Goal: Task Accomplishment & Management: Manage account settings

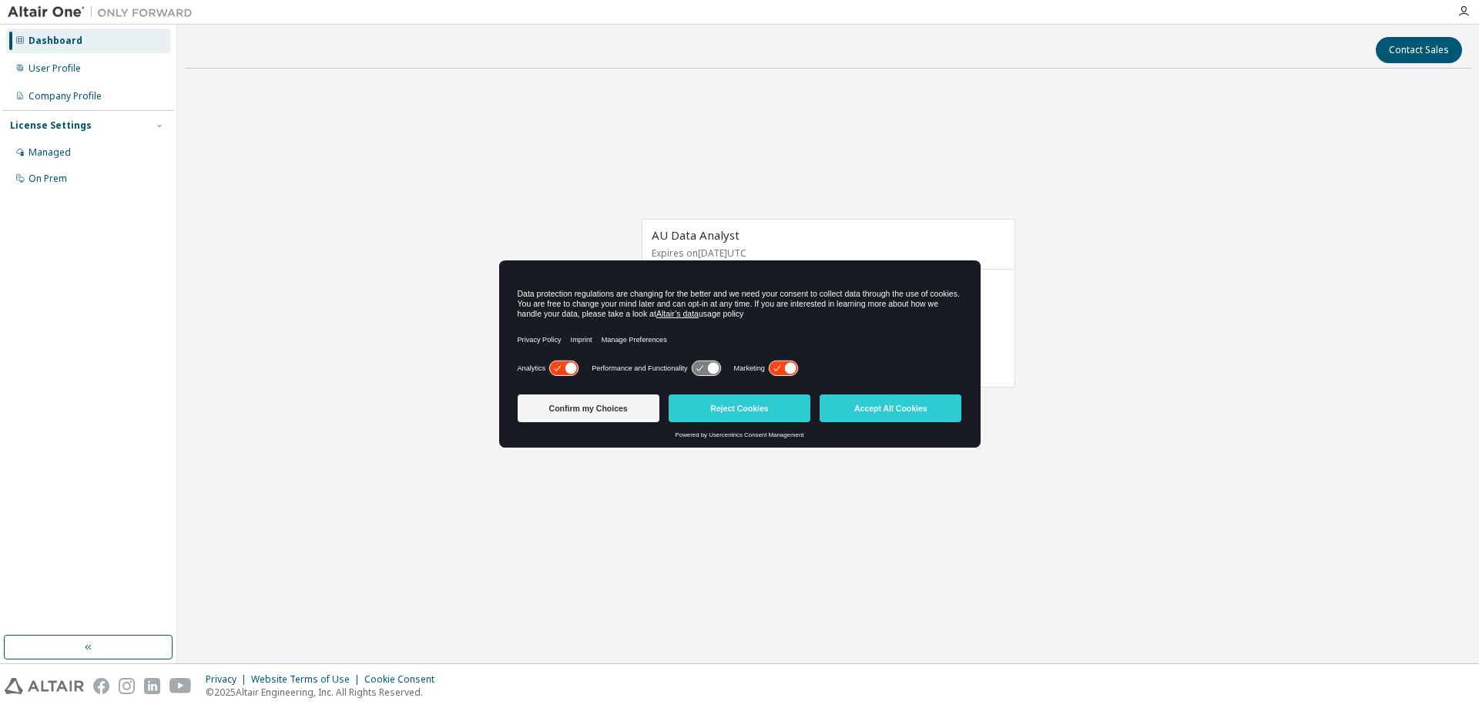
click at [826, 363] on div "Analytics Performance and Functionality Marketing" at bounding box center [740, 372] width 444 height 31
click at [880, 408] on button "Accept All Cookies" at bounding box center [890, 408] width 142 height 28
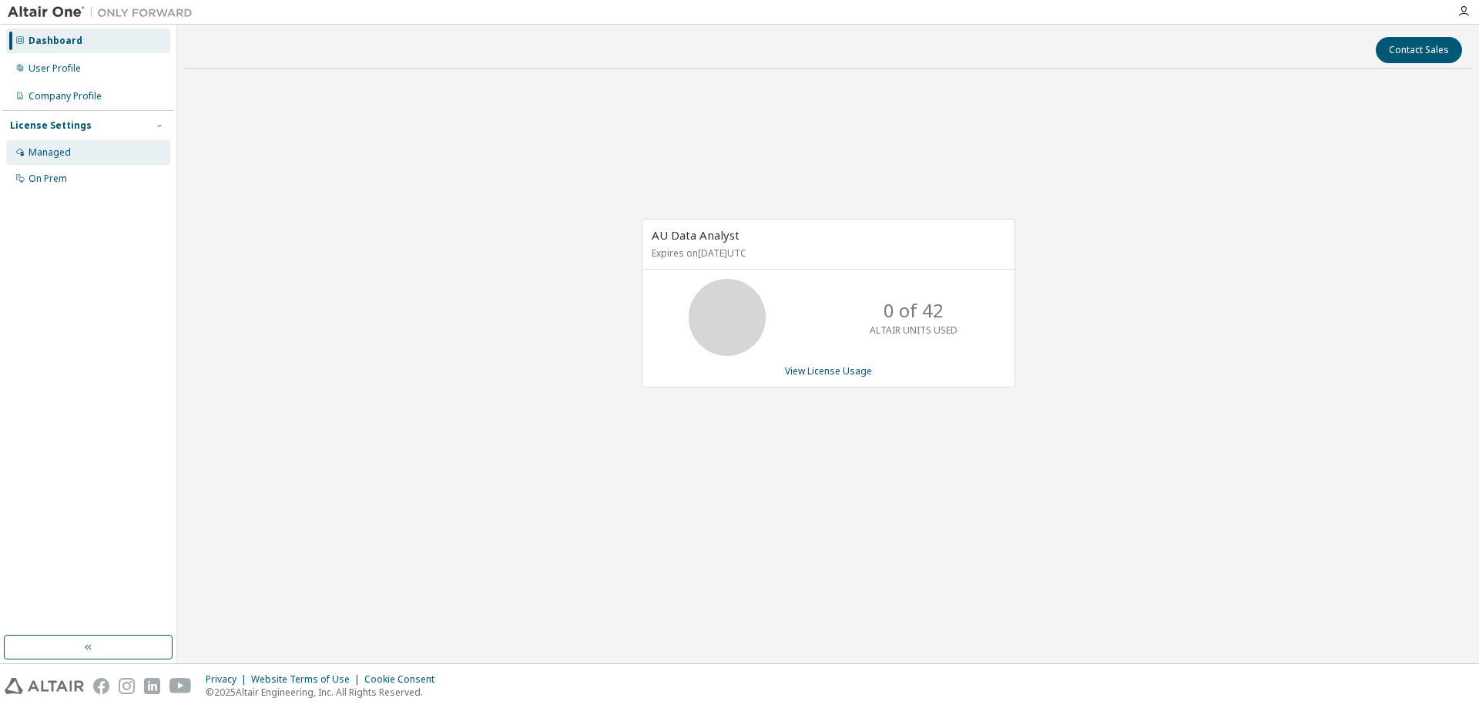
click at [45, 148] on div "Managed" at bounding box center [49, 152] width 42 height 12
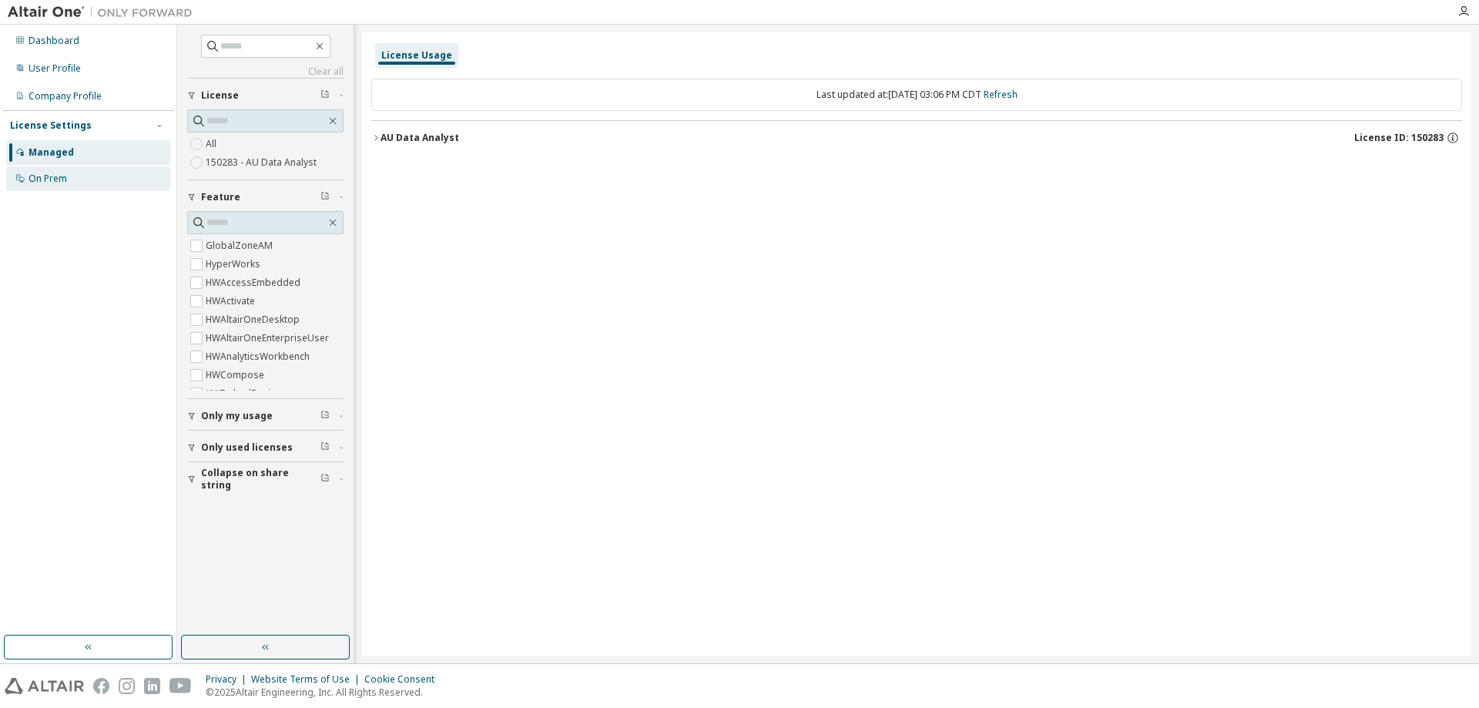
click at [45, 183] on div "On Prem" at bounding box center [47, 179] width 39 height 12
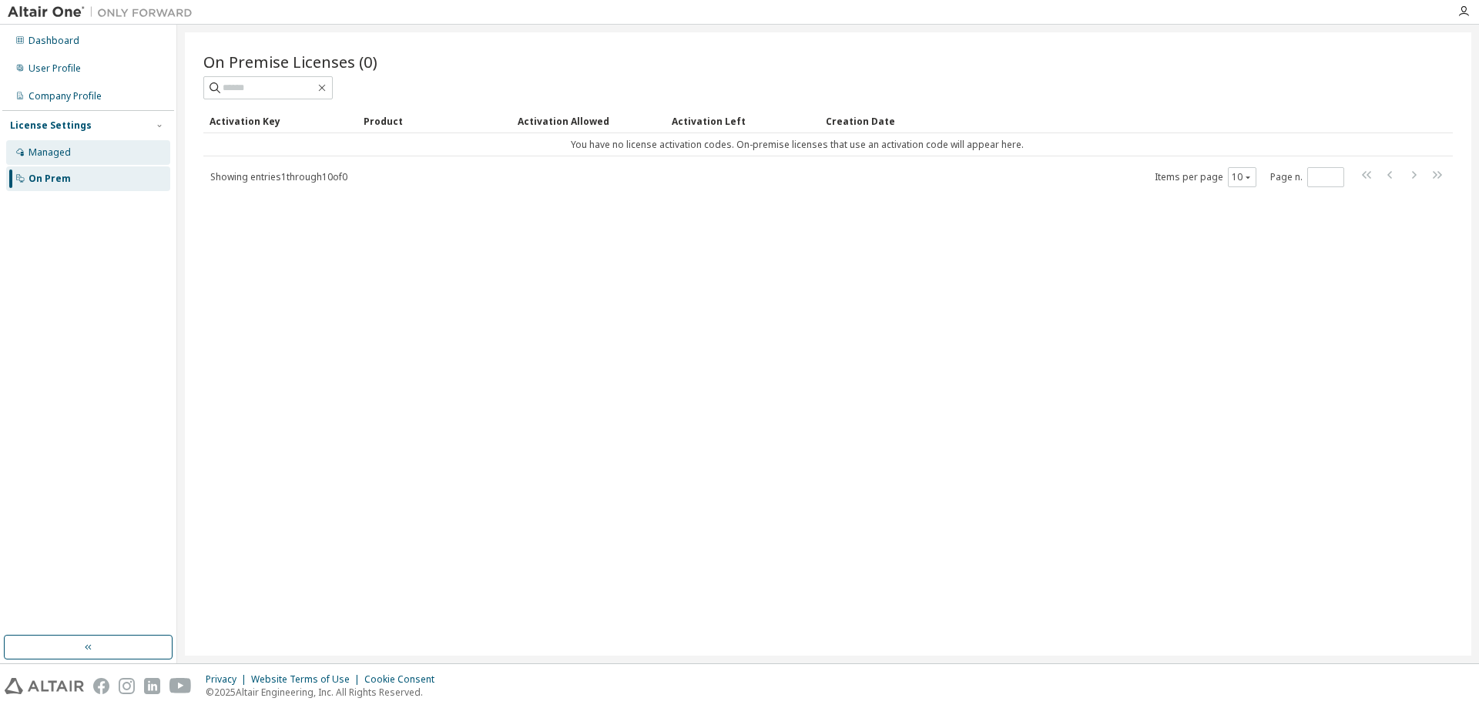
click at [45, 156] on div "Managed" at bounding box center [49, 152] width 42 height 12
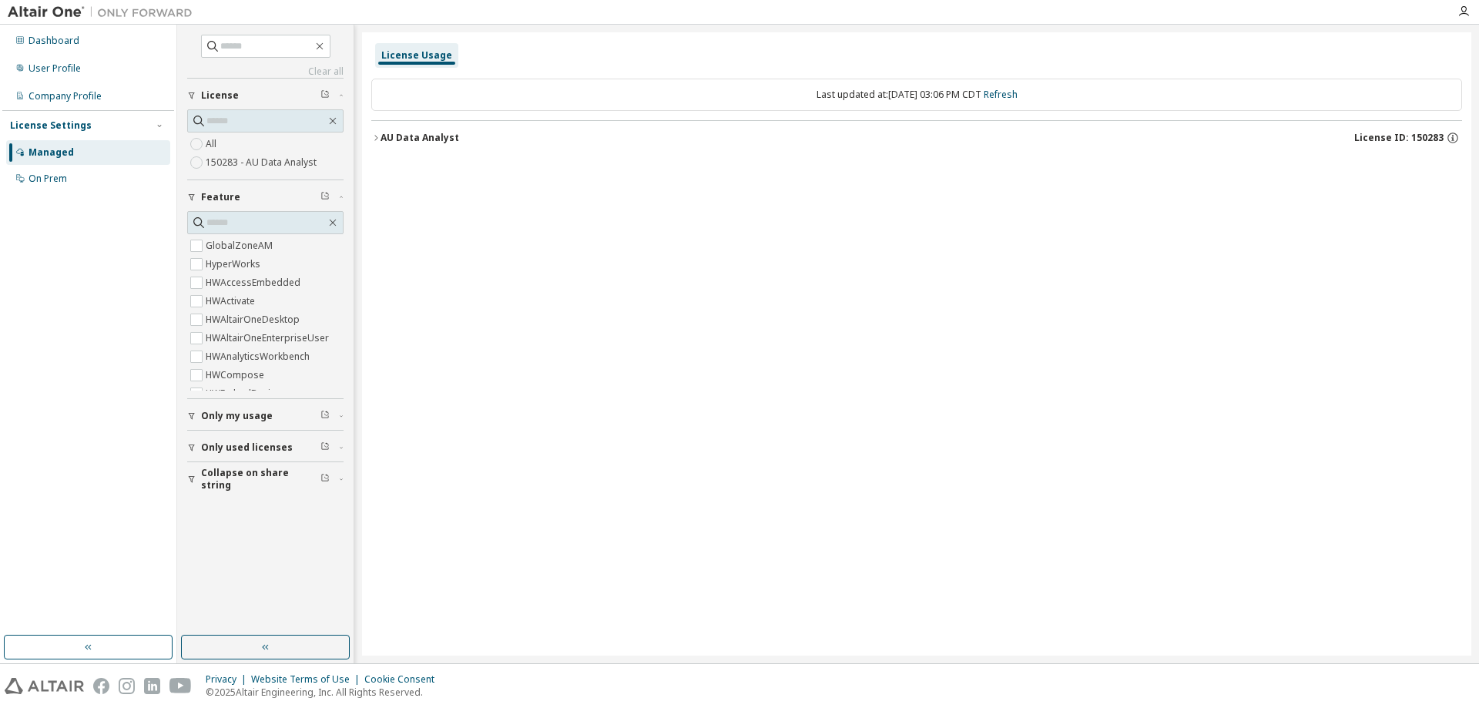
click at [441, 136] on div "AU Data Analyst" at bounding box center [419, 138] width 79 height 12
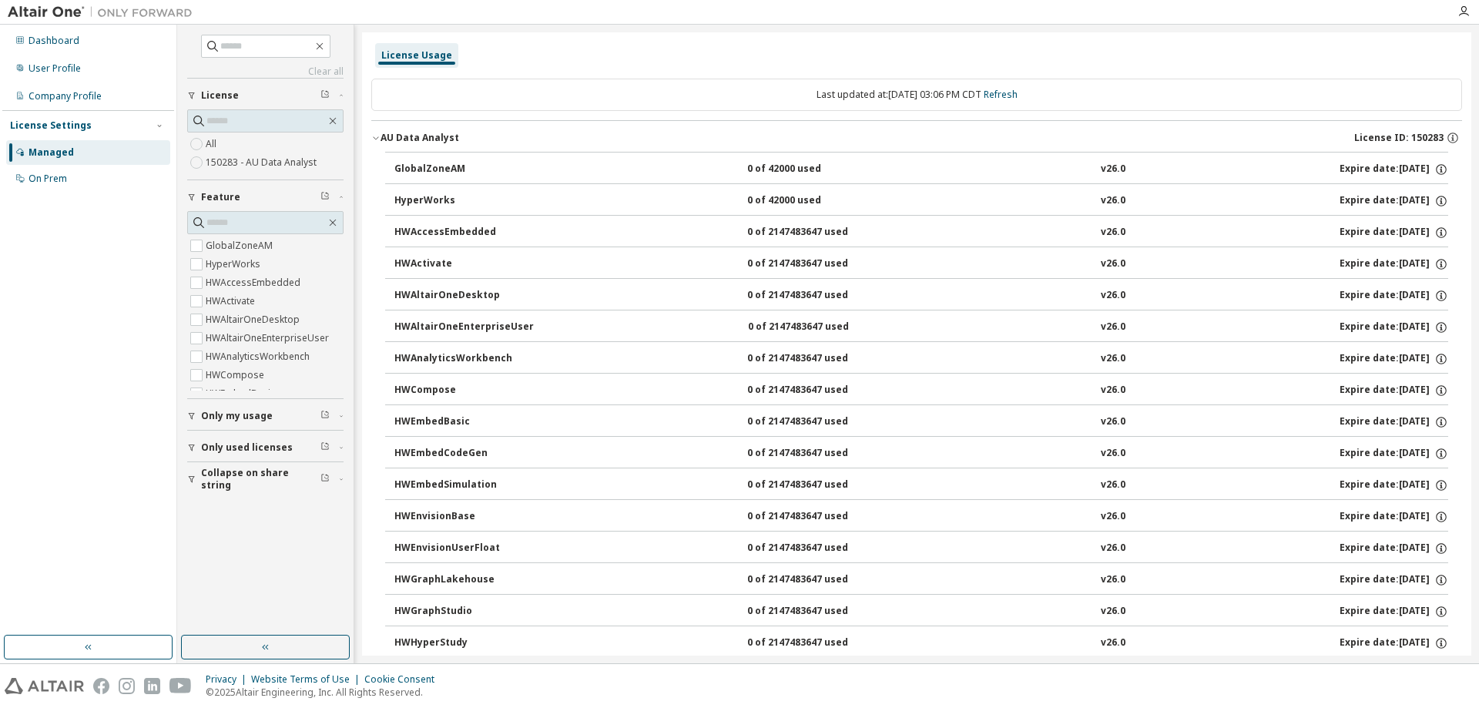
click at [221, 169] on label "150283 - AU Data Analyst" at bounding box center [263, 162] width 114 height 18
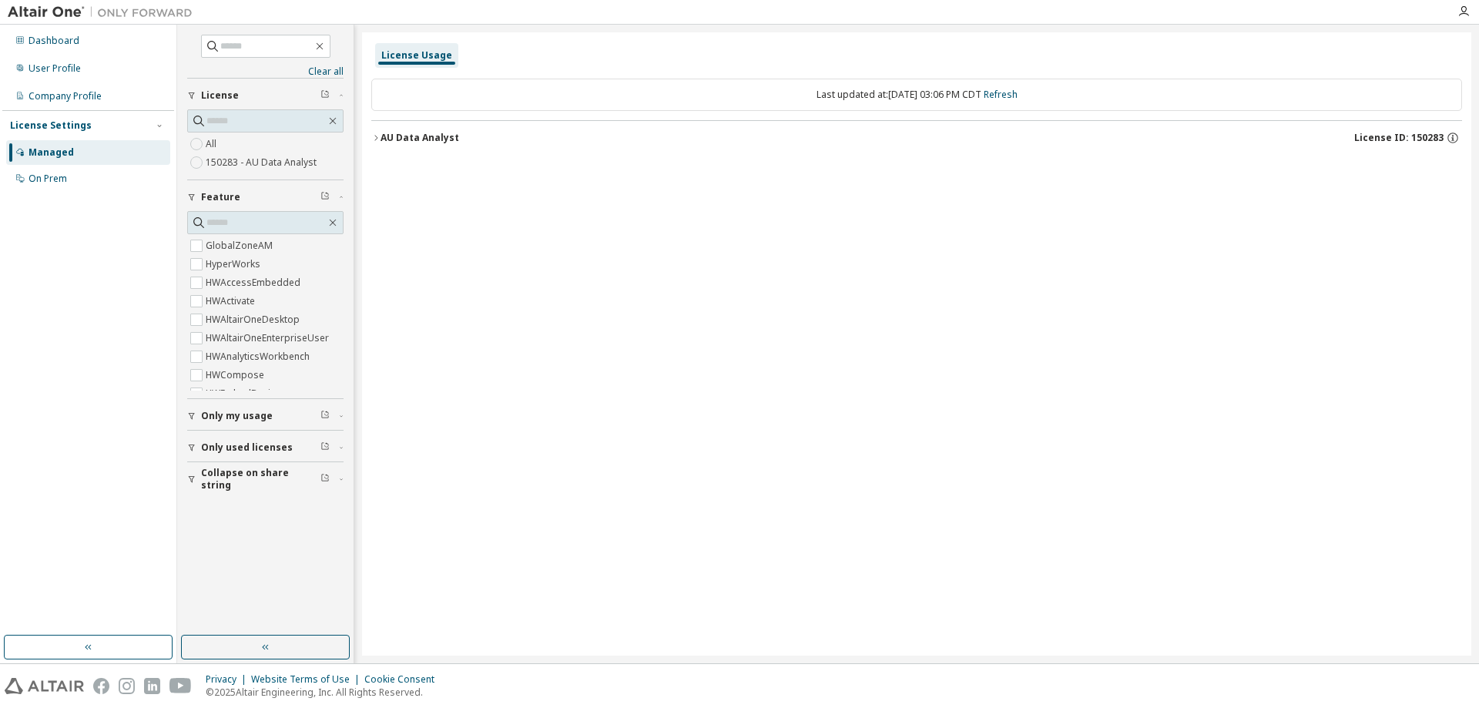
click at [410, 141] on div "AU Data Analyst" at bounding box center [419, 138] width 79 height 12
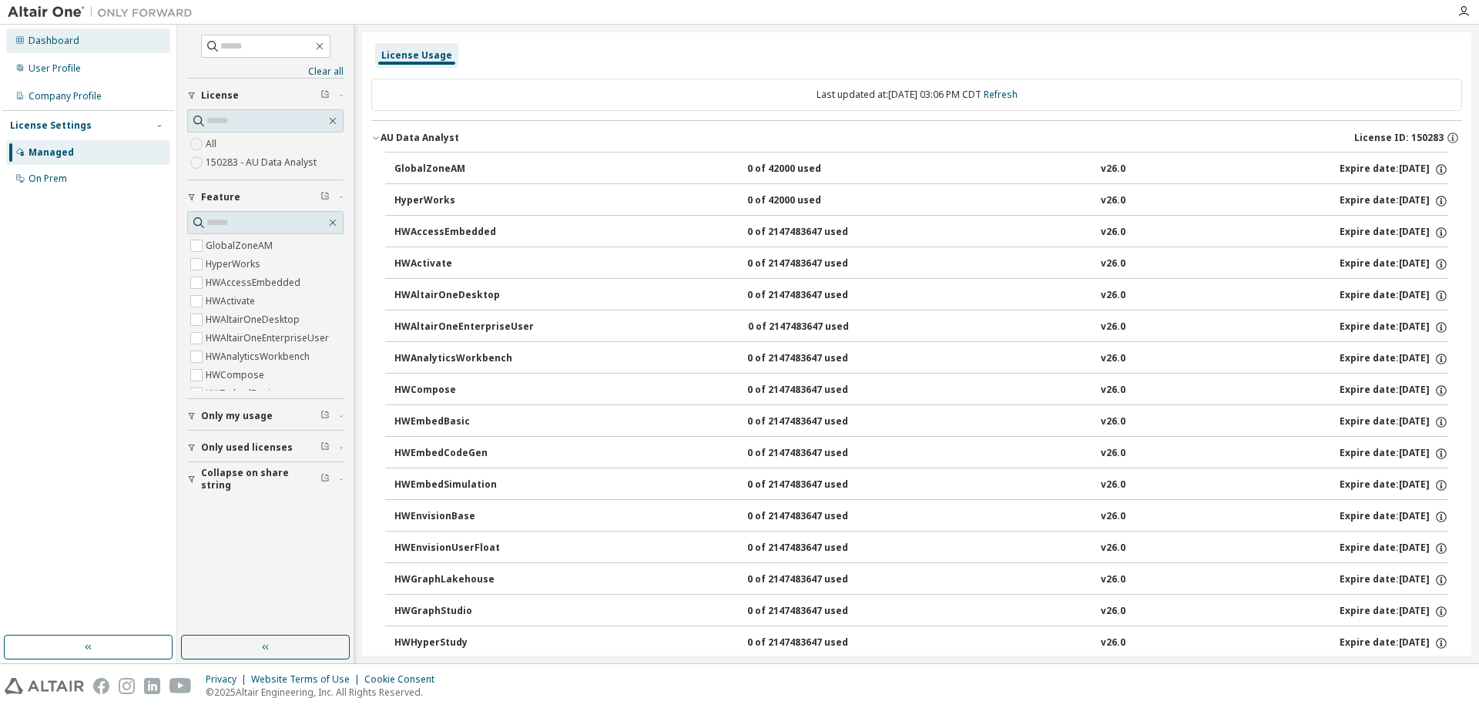
click at [48, 37] on div "Dashboard" at bounding box center [53, 41] width 51 height 12
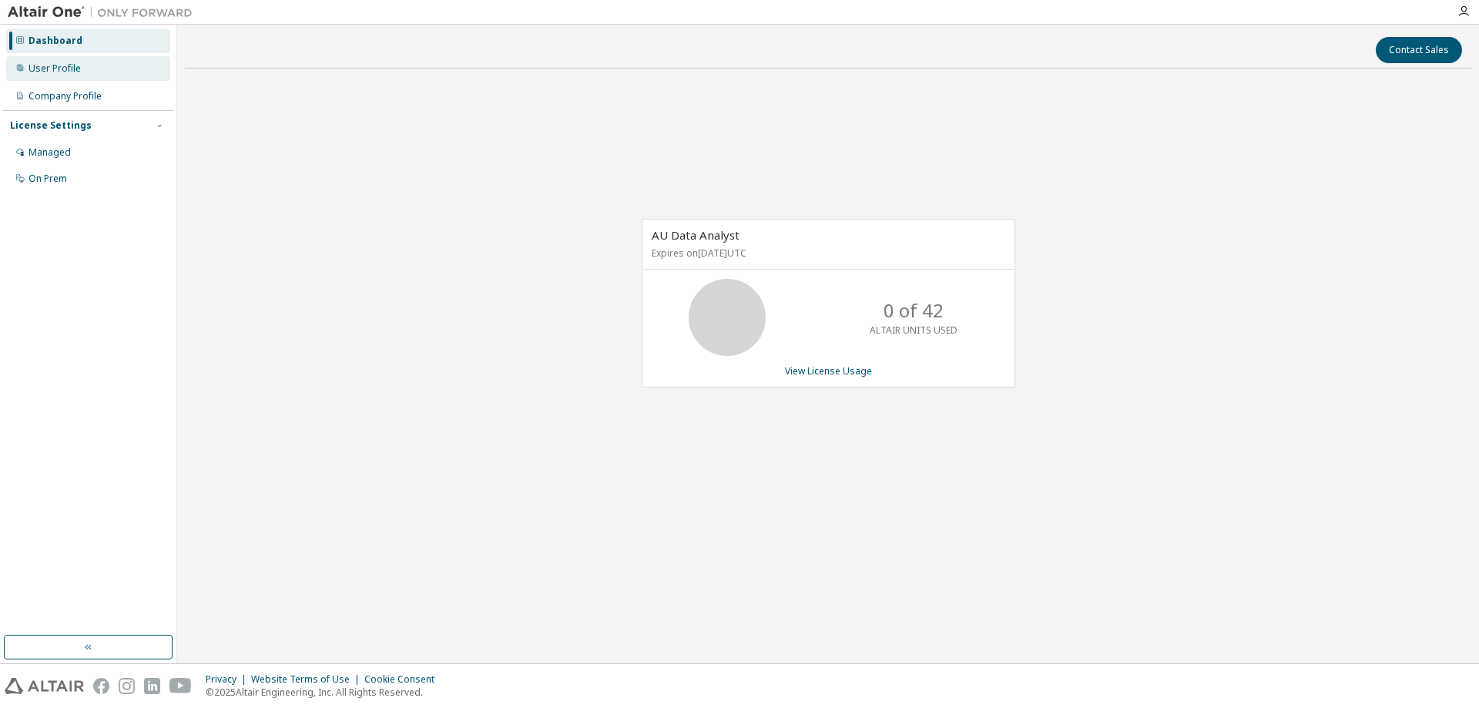
click at [30, 71] on div "User Profile" at bounding box center [54, 68] width 52 height 12
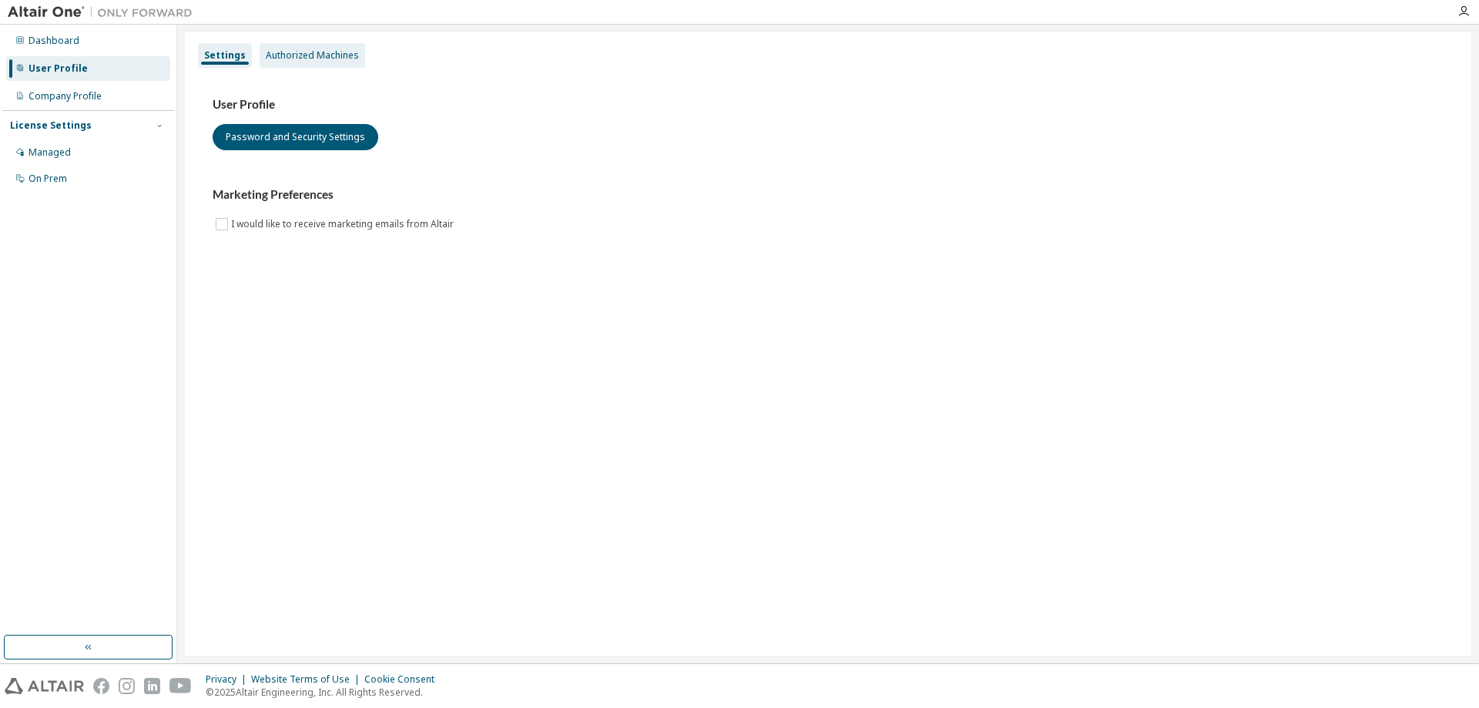
click at [322, 51] on div "Authorized Machines" at bounding box center [312, 55] width 93 height 12
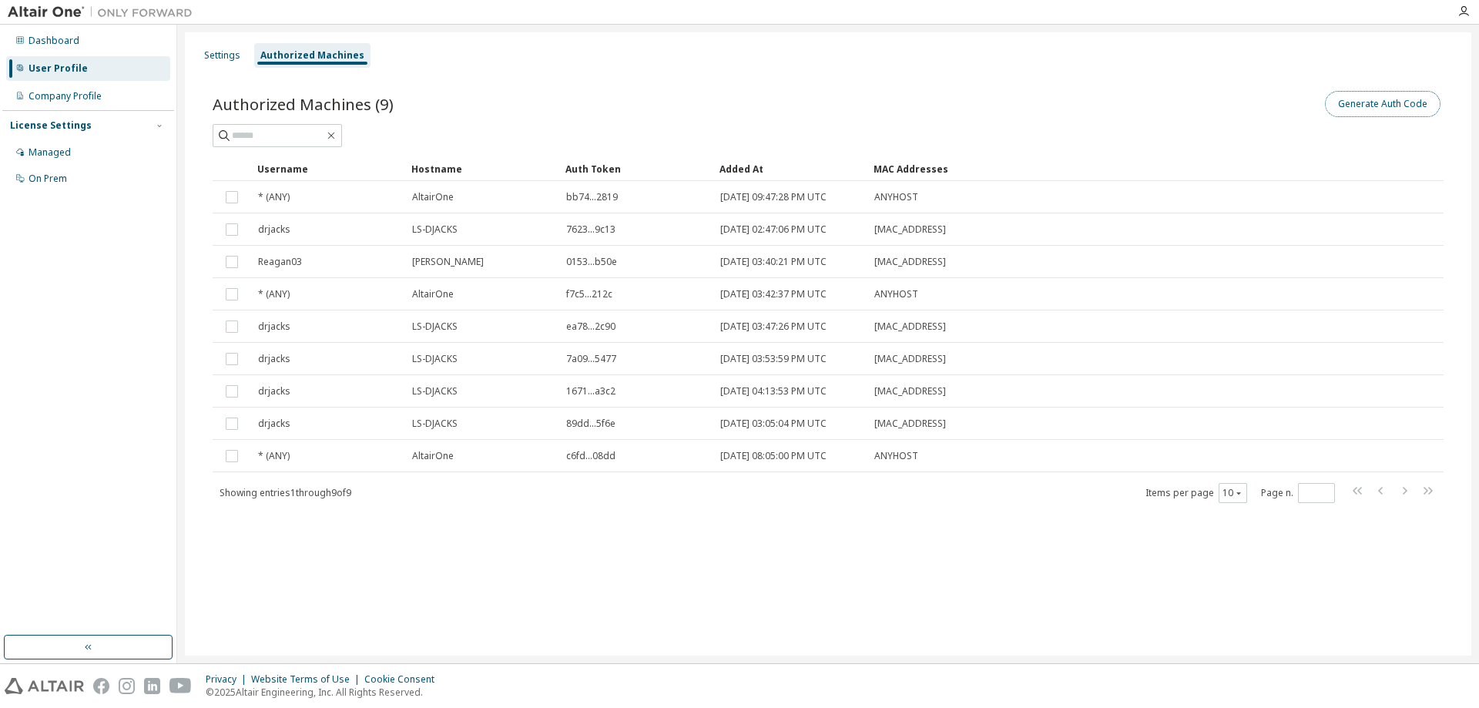
click at [1364, 105] on button "Generate Auth Code" at bounding box center [1383, 104] width 116 height 26
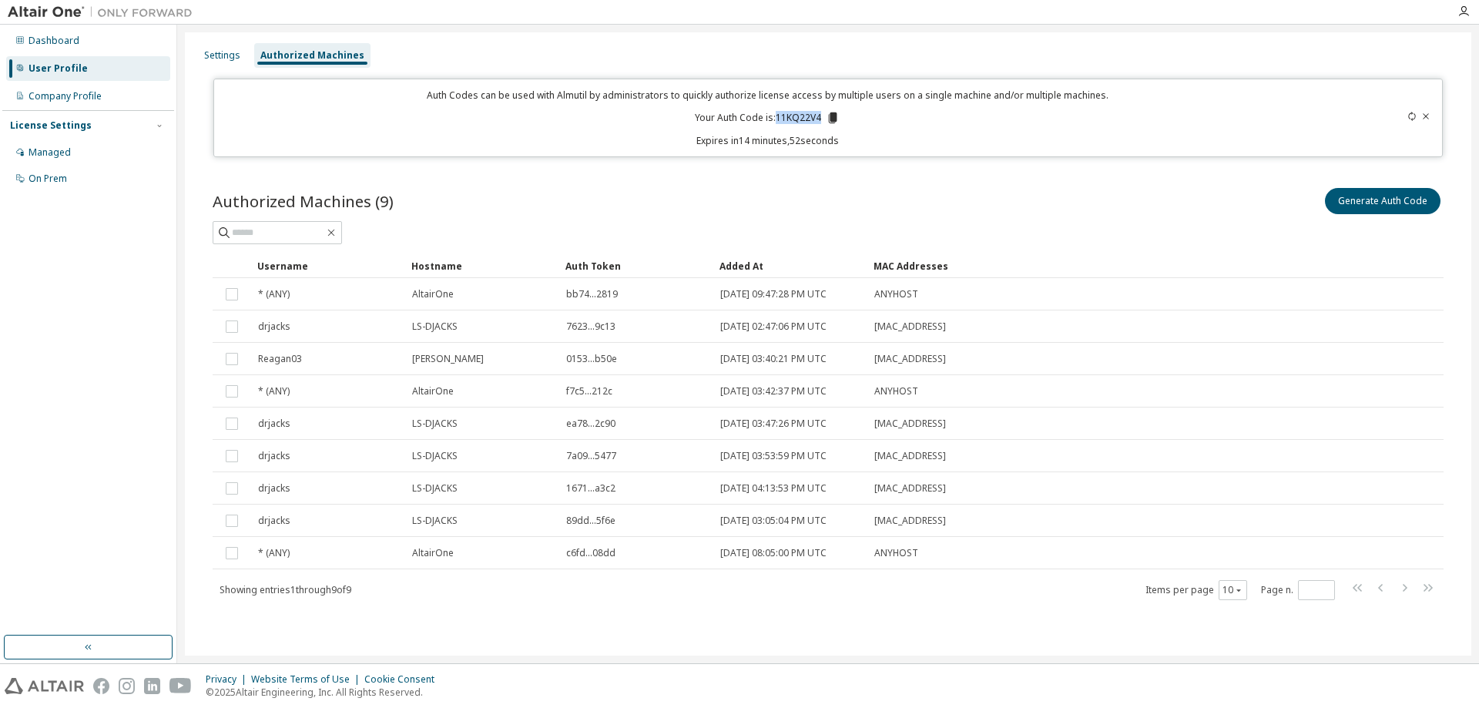
drag, startPoint x: 777, startPoint y: 119, endPoint x: 819, endPoint y: 116, distance: 42.4
click at [819, 116] on p "Your Auth Code is: 11KQ22V4" at bounding box center [767, 118] width 145 height 14
click at [1215, 220] on div "Authorized Machines (9) Generate Auth Code" at bounding box center [828, 214] width 1231 height 59
click at [782, 117] on p "Your Auth Code is: 11KQ22V4" at bounding box center [767, 118] width 145 height 14
drag, startPoint x: 779, startPoint y: 119, endPoint x: 819, endPoint y: 122, distance: 40.9
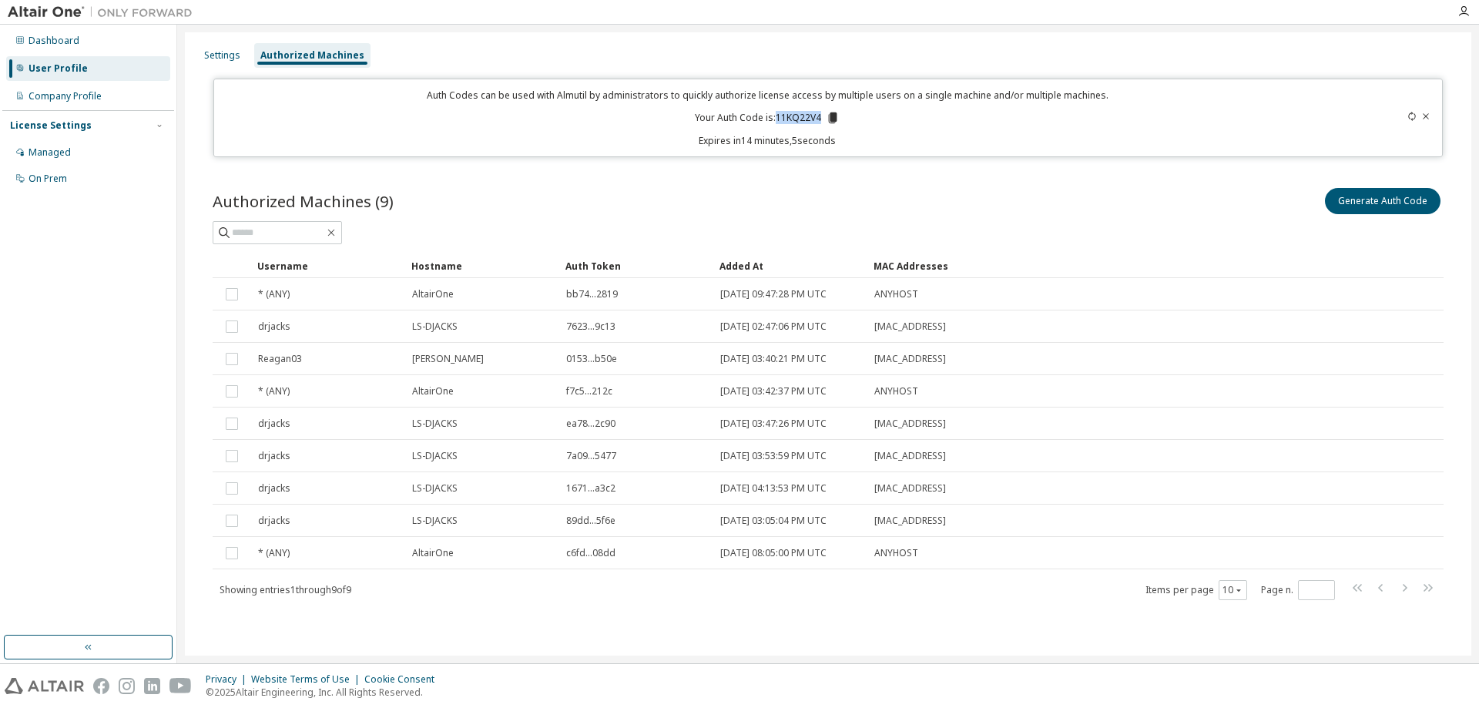
click at [819, 122] on p "Your Auth Code is: 11KQ22V4" at bounding box center [767, 118] width 145 height 14
copy p "11KQ22V4"
click at [1124, 220] on div "Authorized Machines (9) Generate Auth Code" at bounding box center [828, 214] width 1231 height 59
click at [223, 52] on div "Settings" at bounding box center [222, 55] width 36 height 12
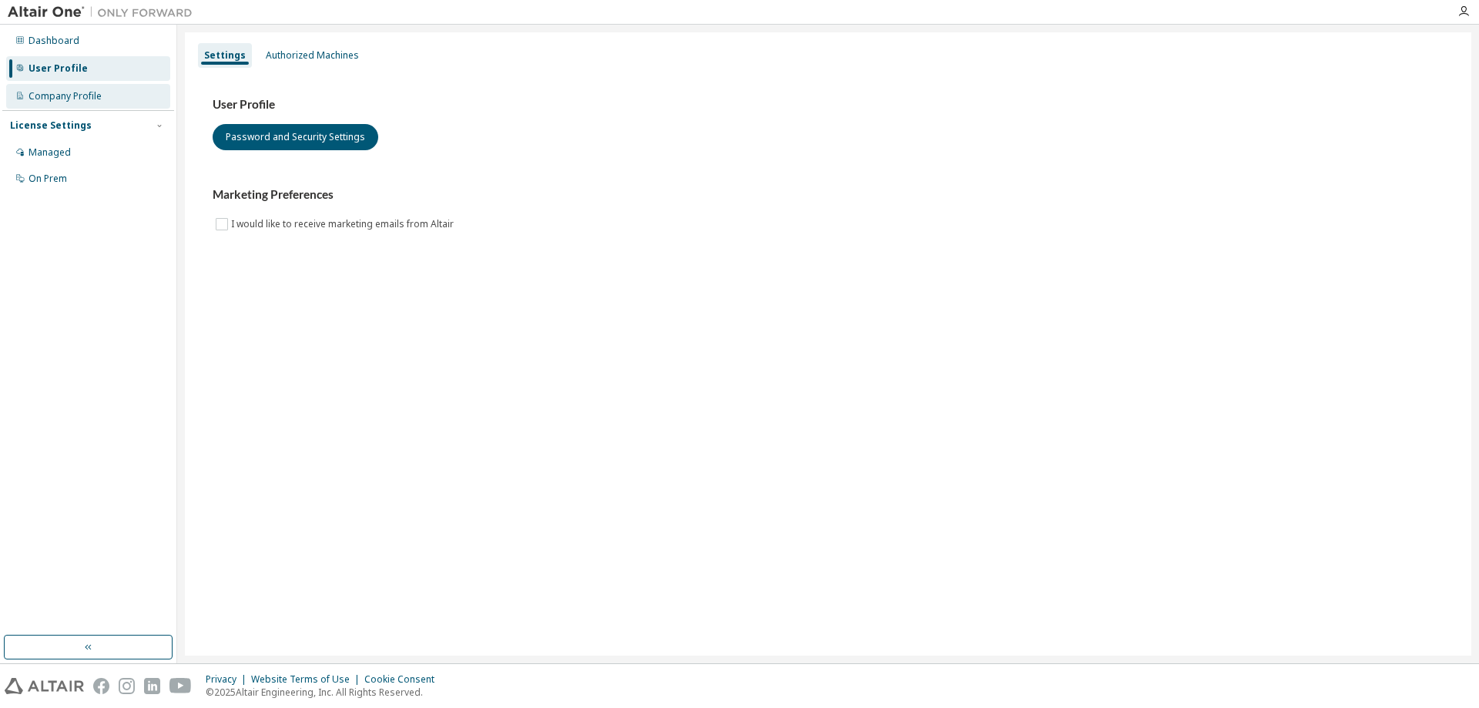
click at [66, 100] on div "Company Profile" at bounding box center [64, 96] width 73 height 12
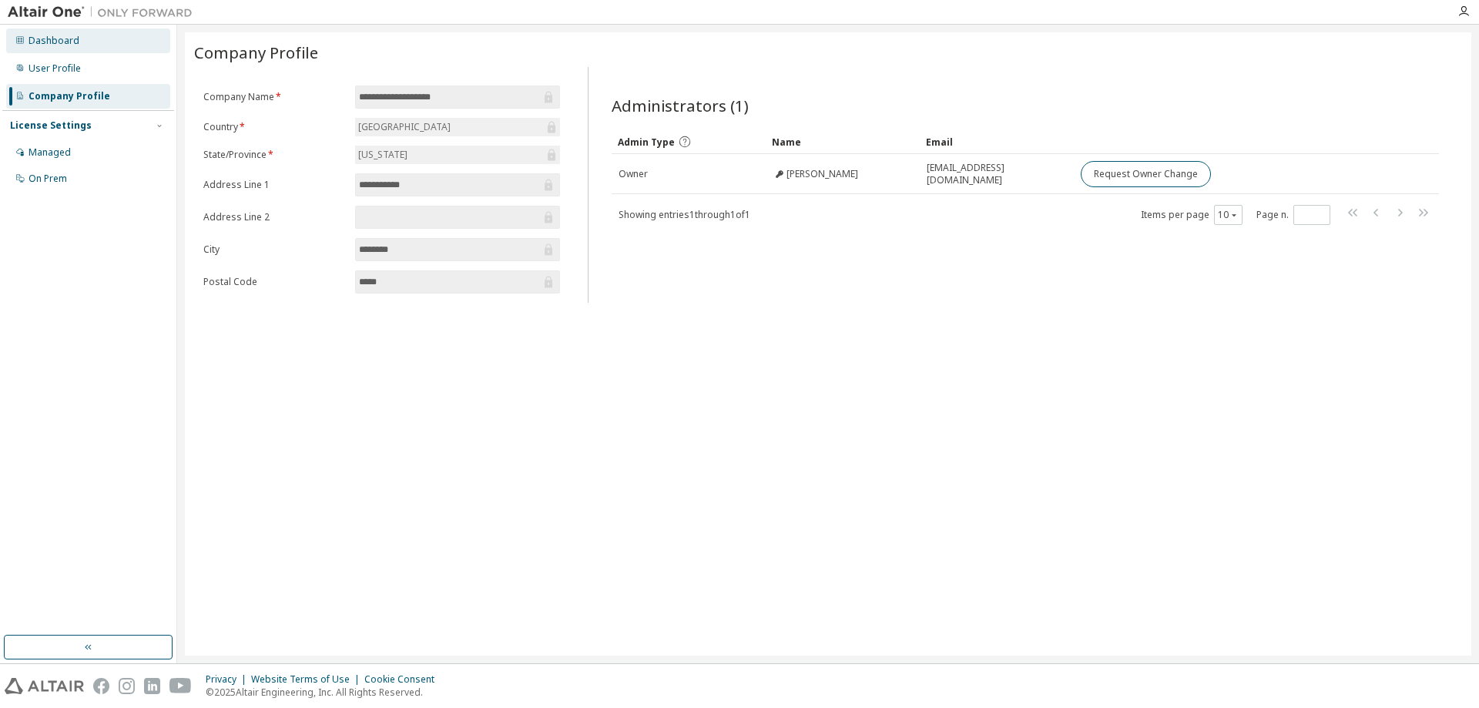
click at [57, 45] on div "Dashboard" at bounding box center [53, 41] width 51 height 12
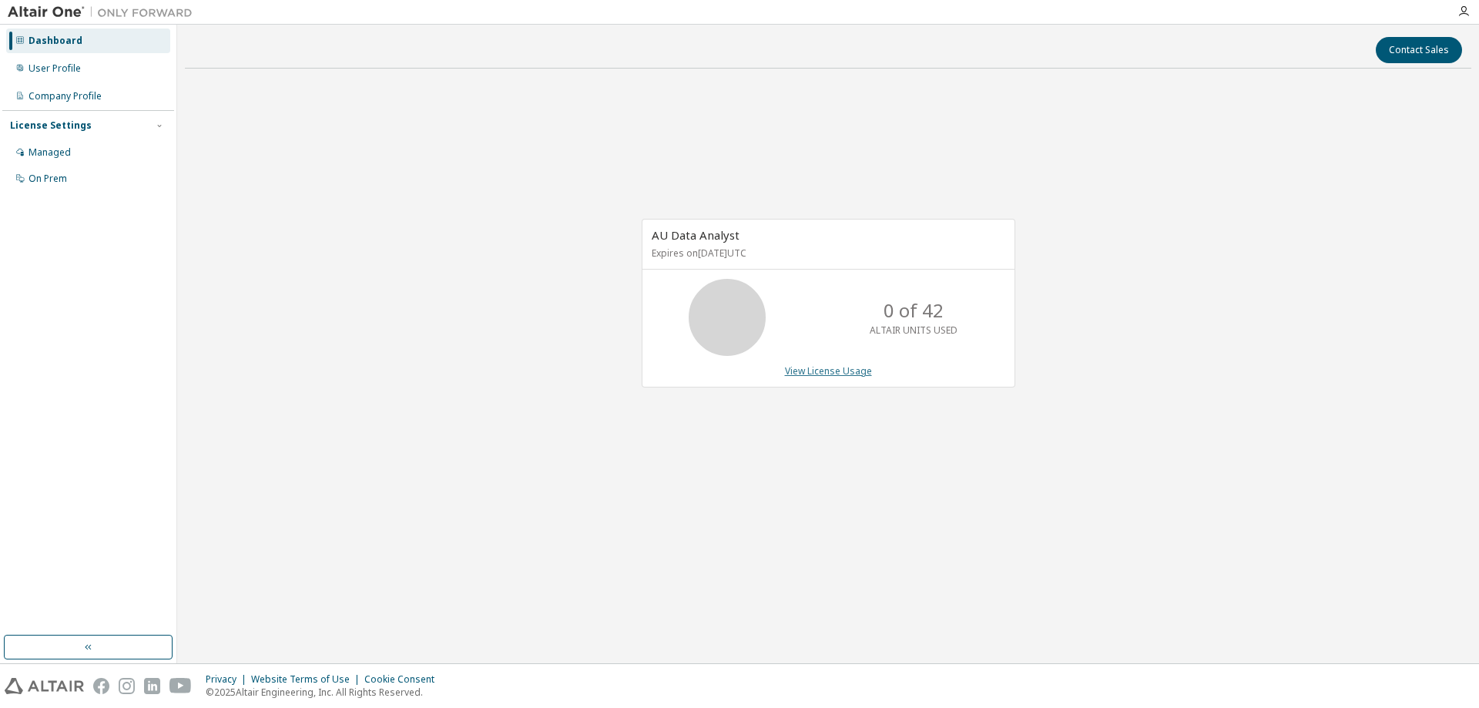
click at [817, 367] on link "View License Usage" at bounding box center [828, 370] width 87 height 13
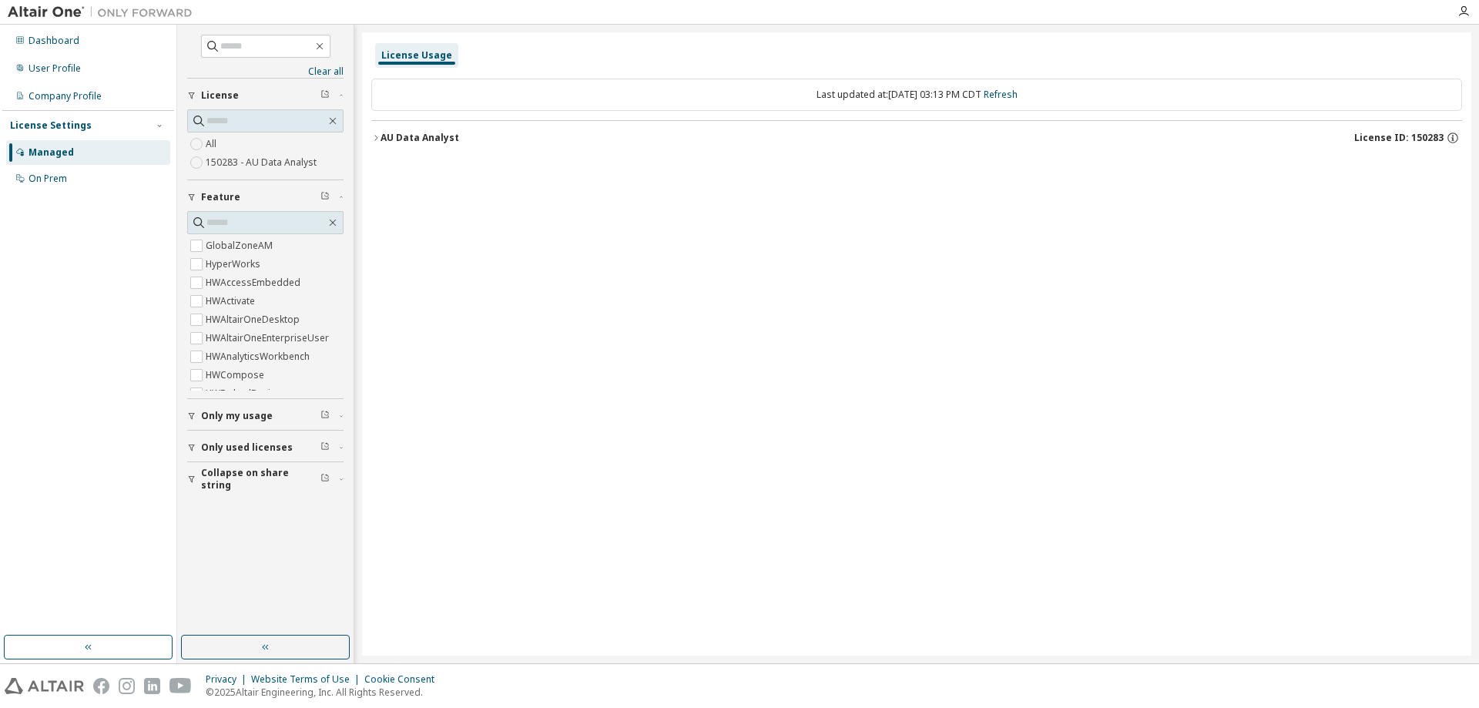
click at [384, 139] on div "AU Data Analyst" at bounding box center [419, 138] width 79 height 12
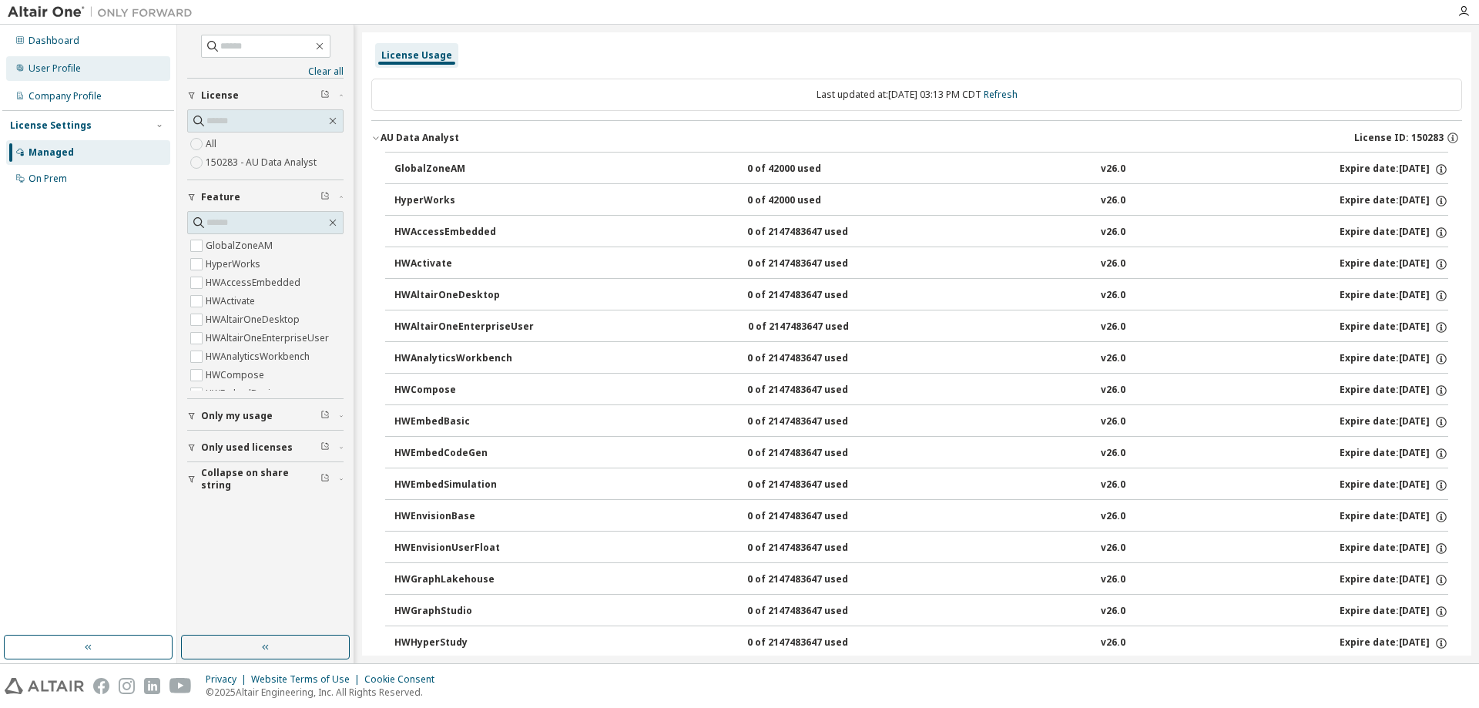
click at [43, 72] on div "User Profile" at bounding box center [54, 68] width 52 height 12
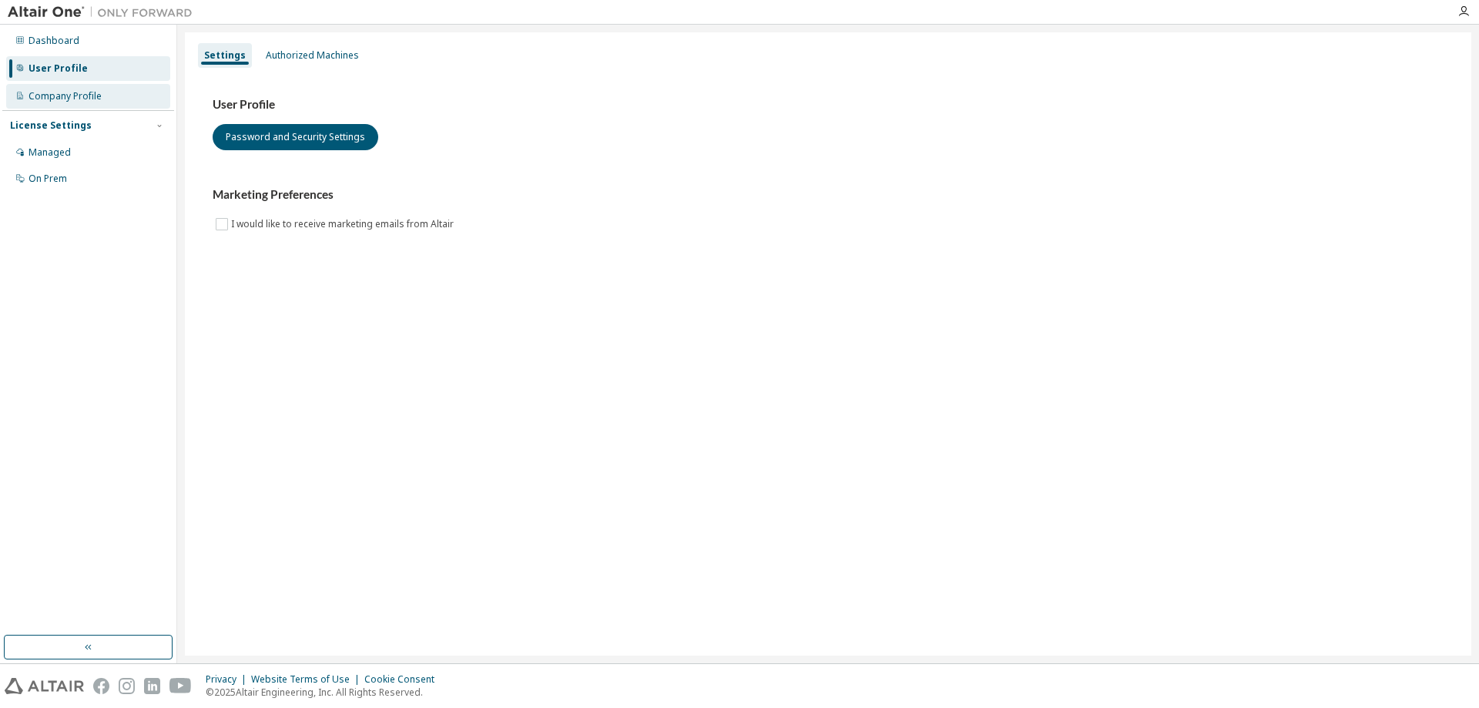
click at [52, 99] on div "Company Profile" at bounding box center [64, 96] width 73 height 12
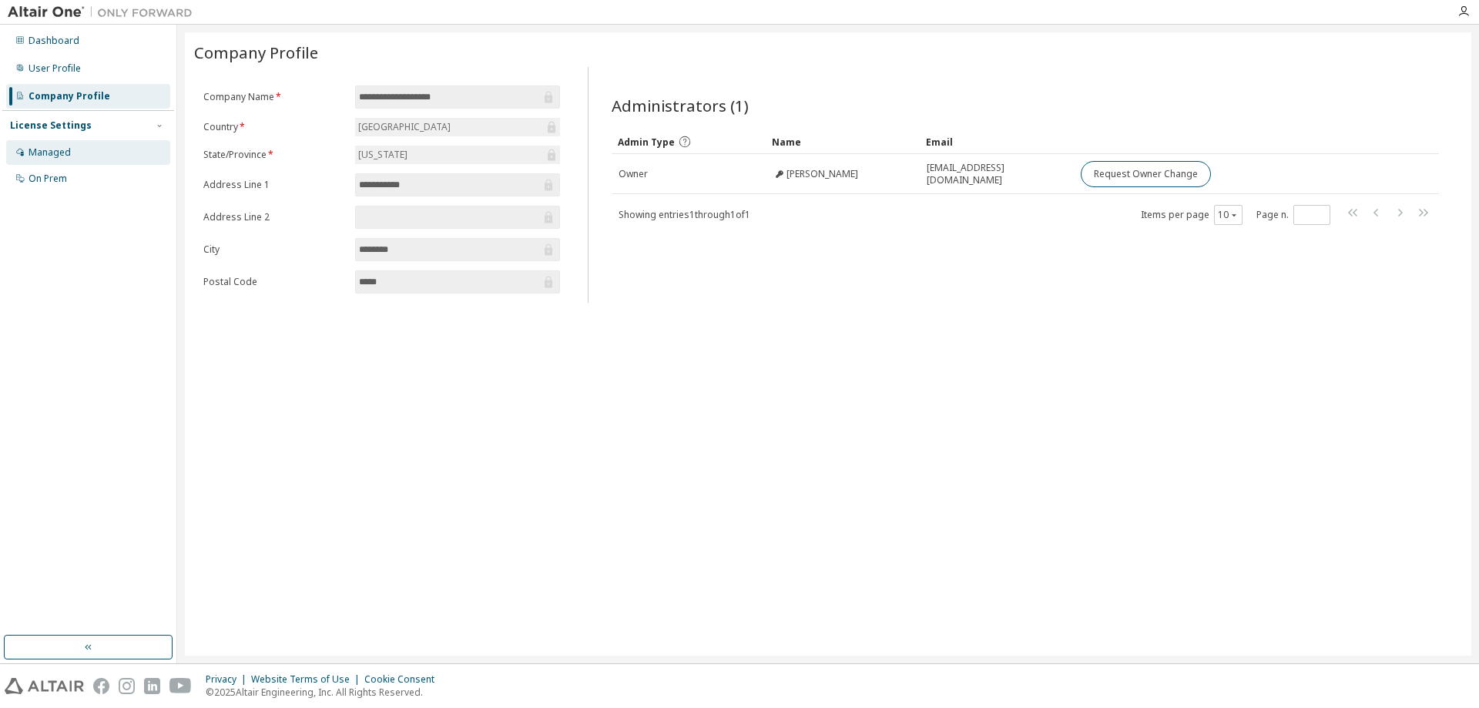
click at [55, 159] on div "Managed" at bounding box center [88, 152] width 164 height 25
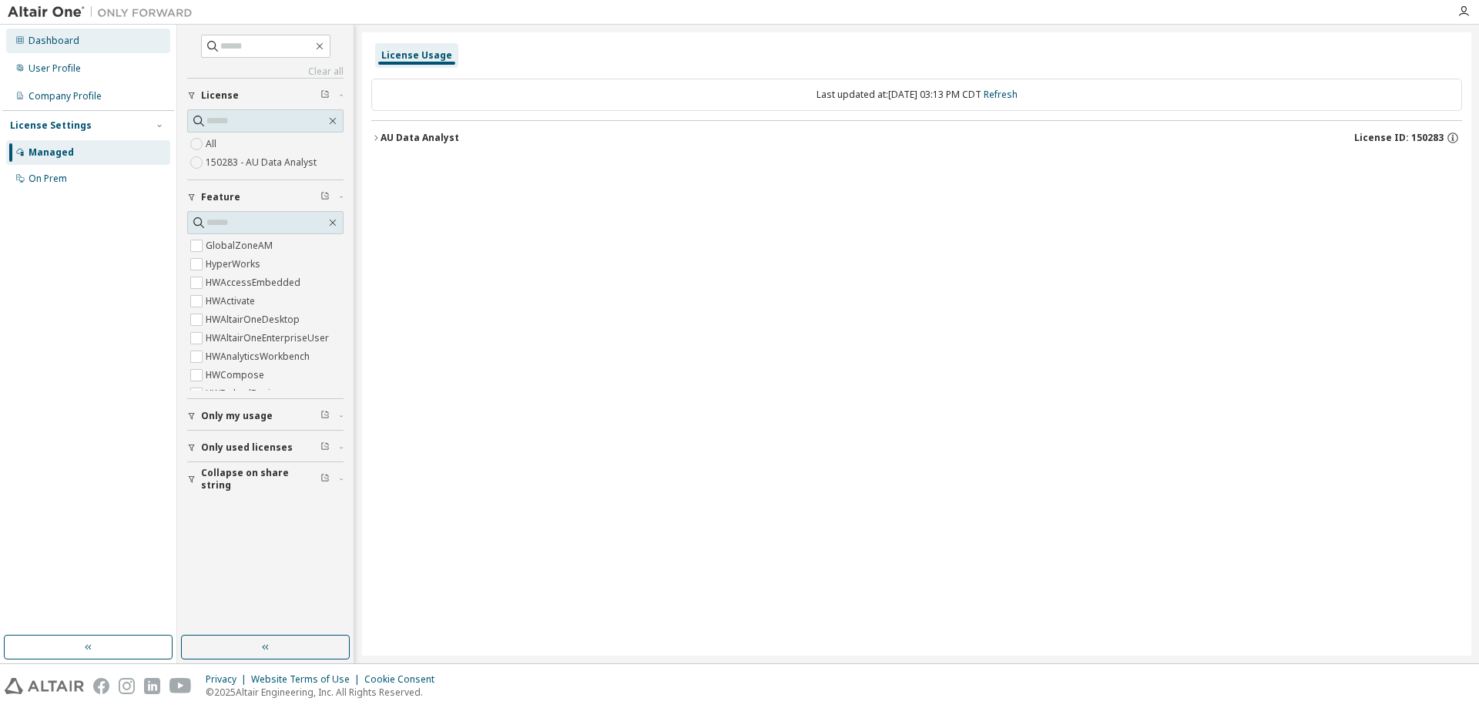
click at [41, 45] on div "Dashboard" at bounding box center [53, 41] width 51 height 12
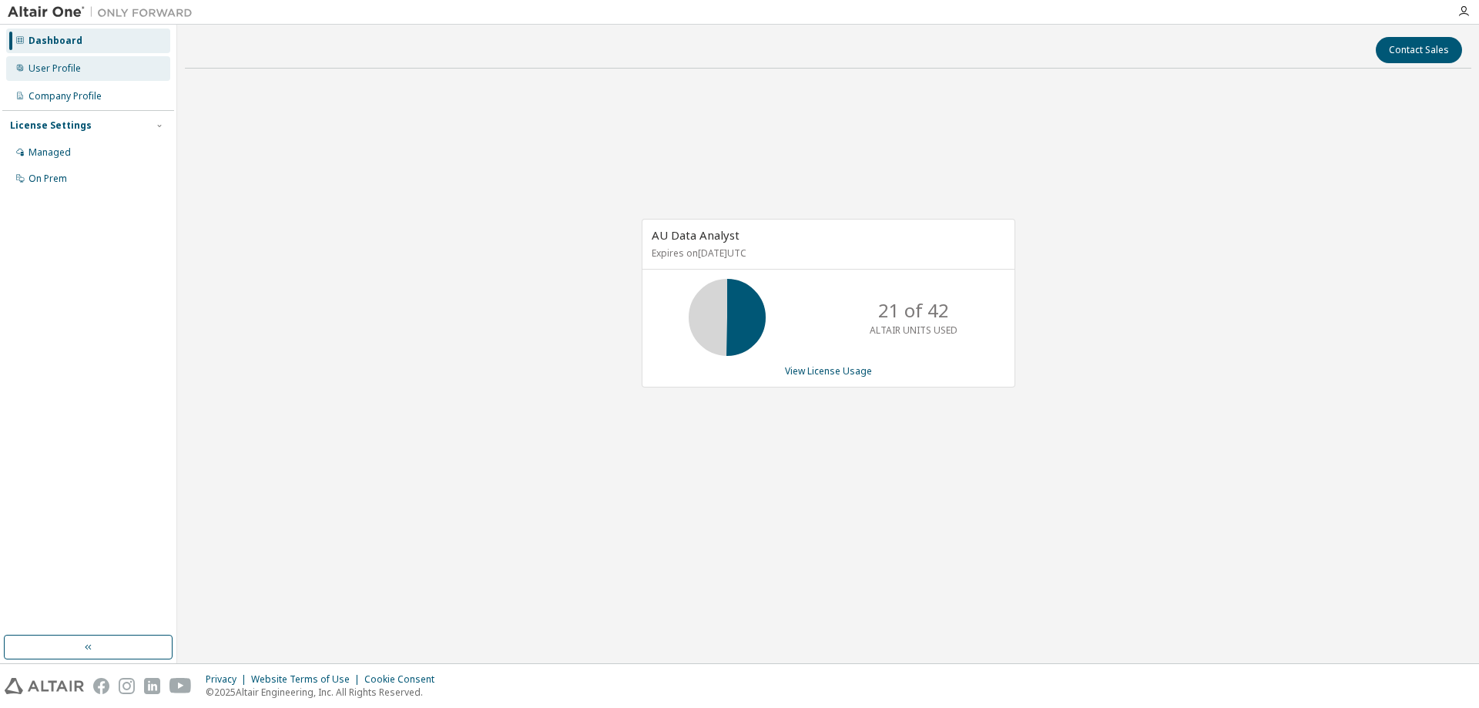
click at [45, 66] on div "User Profile" at bounding box center [54, 68] width 52 height 12
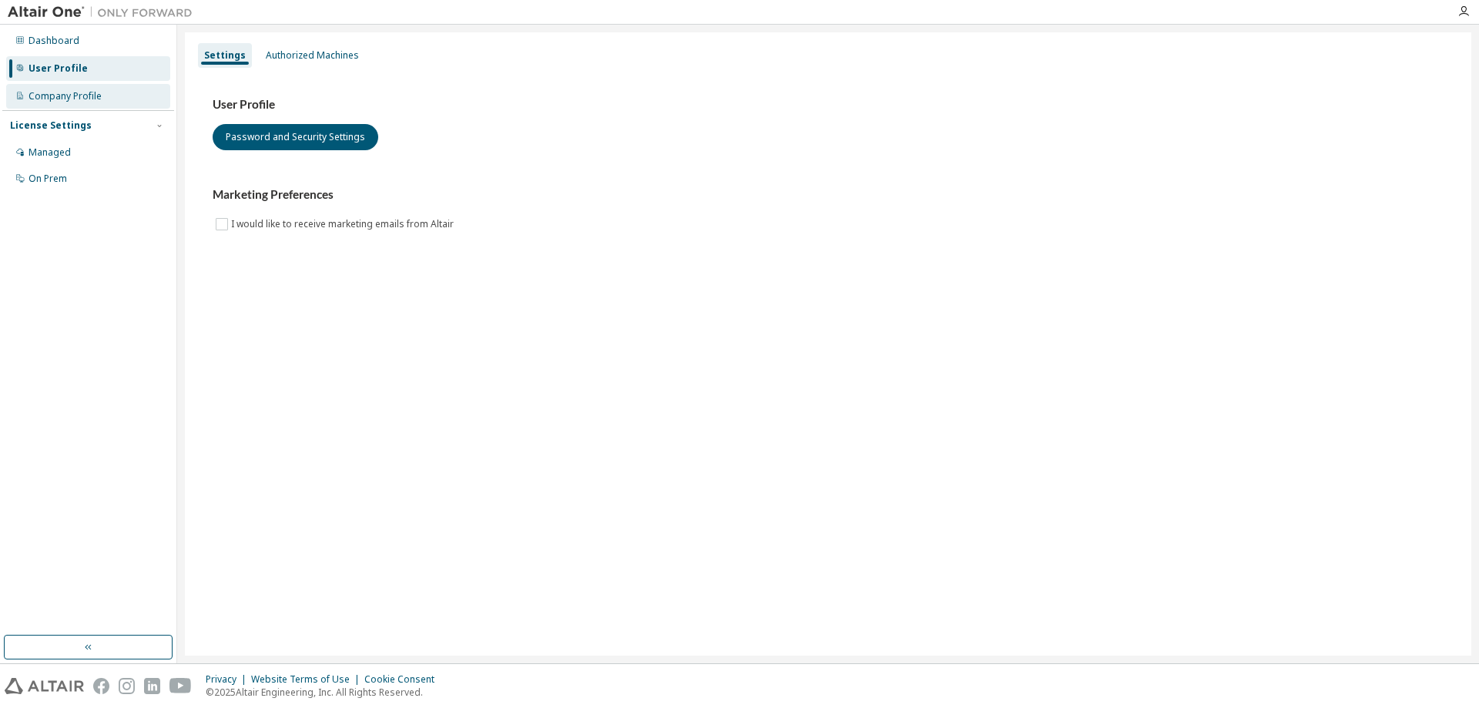
click at [49, 96] on div "Company Profile" at bounding box center [64, 96] width 73 height 12
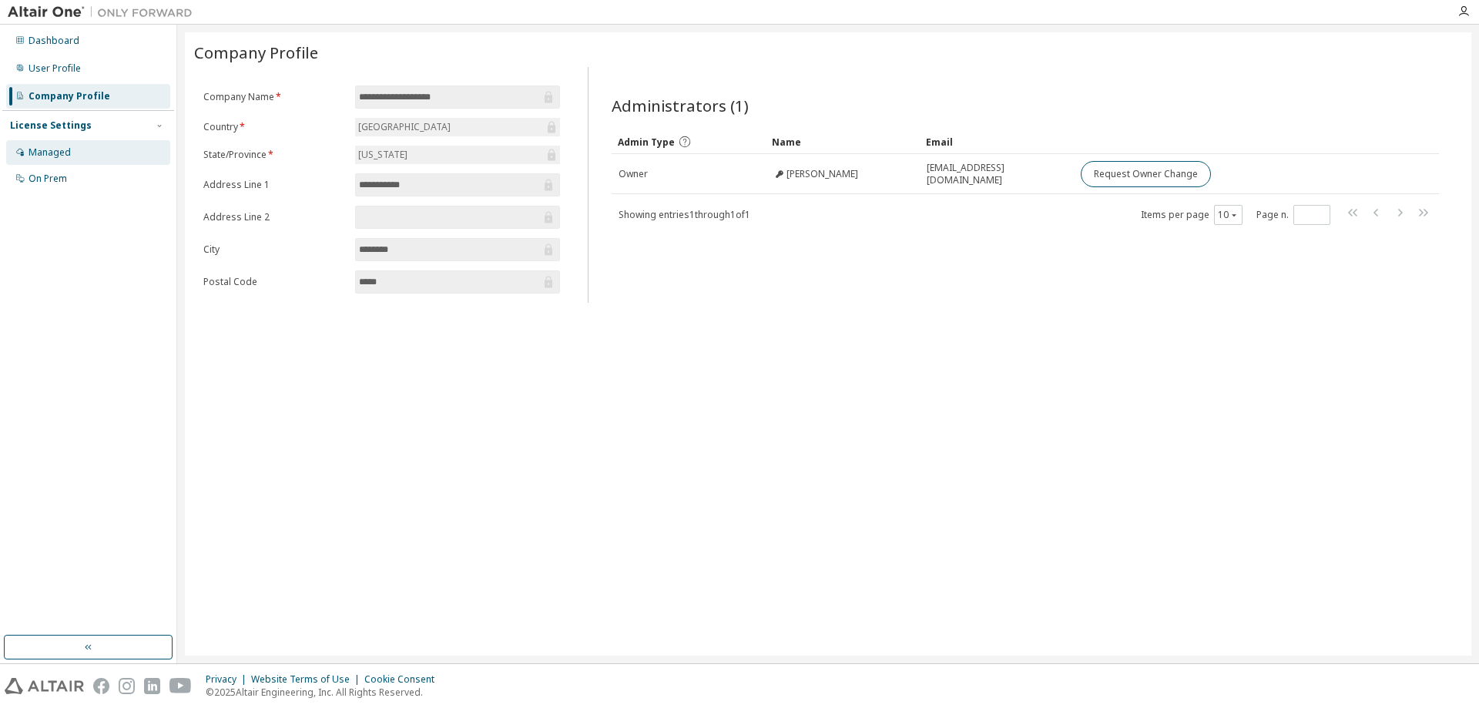
click at [44, 154] on div "Managed" at bounding box center [49, 152] width 42 height 12
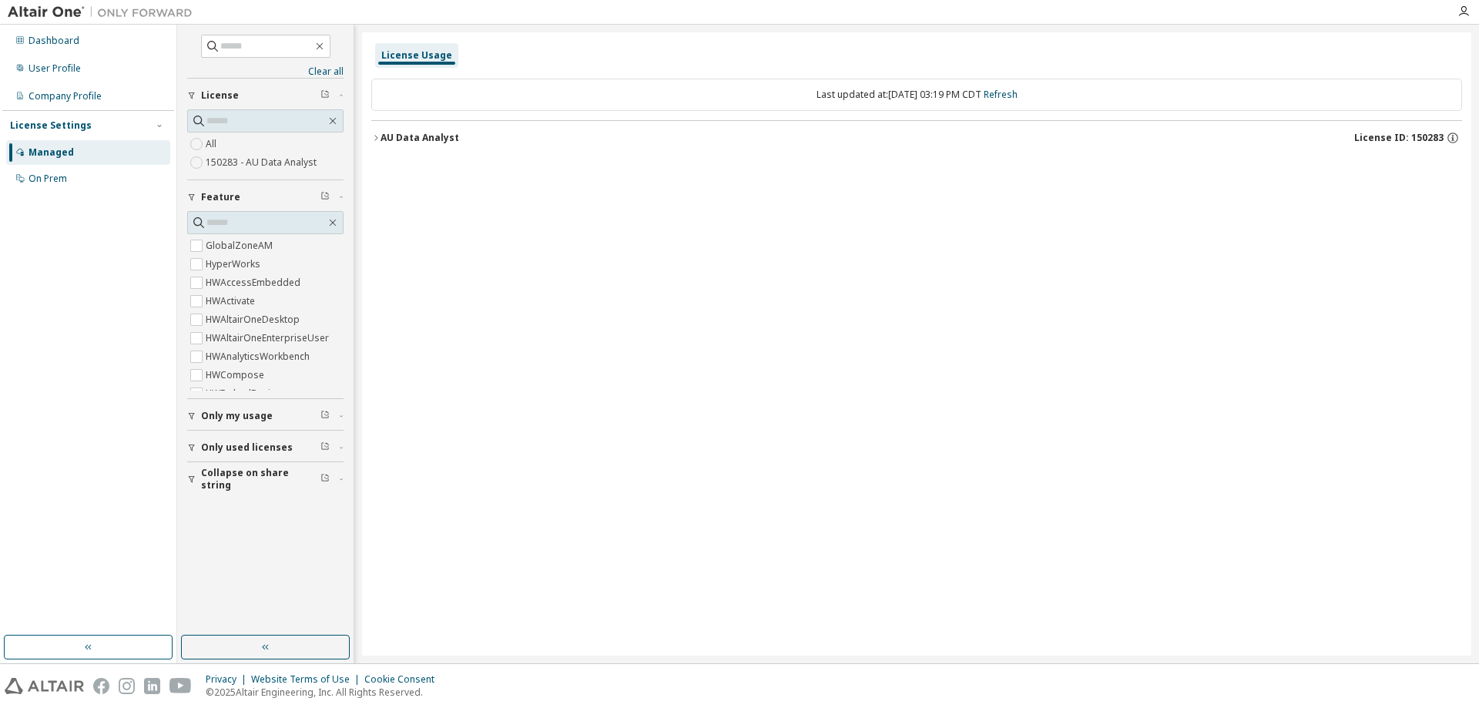
click at [383, 141] on div "AU Data Analyst" at bounding box center [419, 138] width 79 height 12
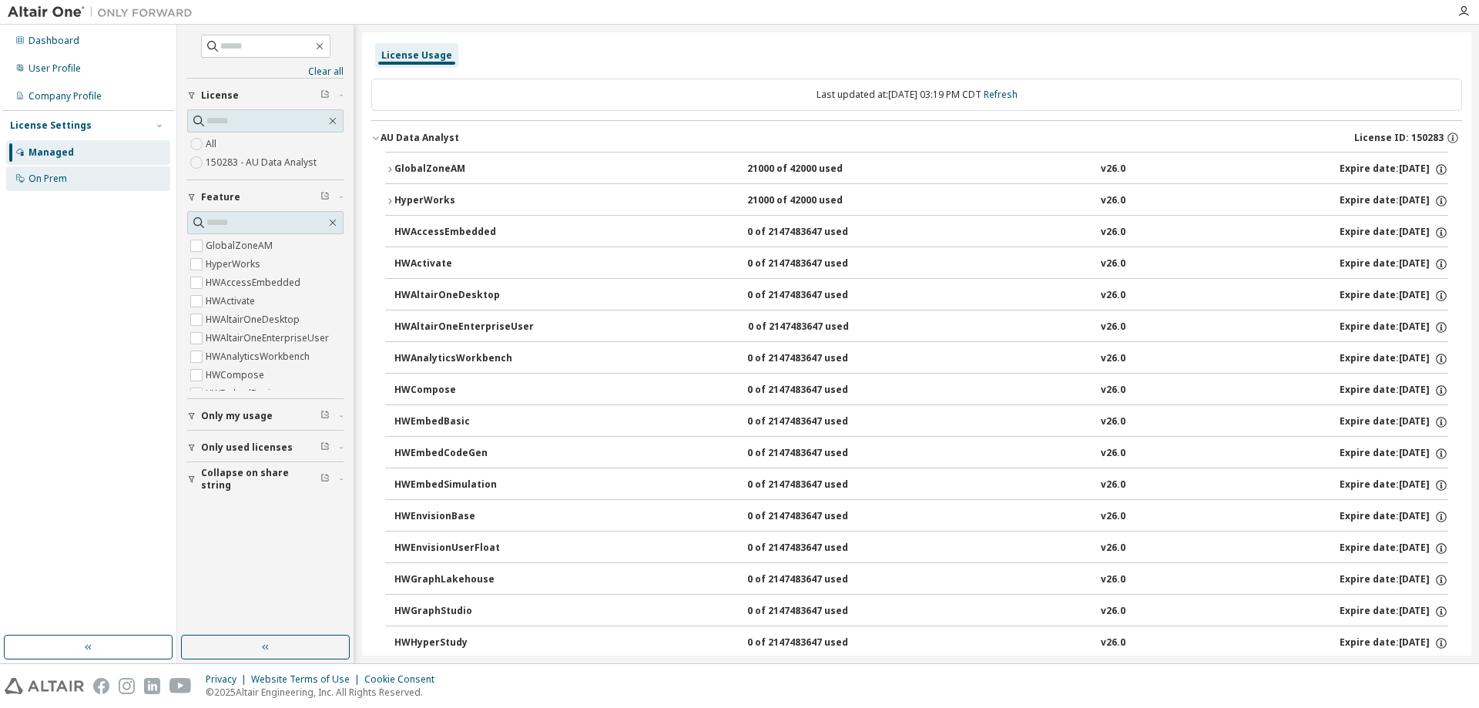
click at [58, 176] on div "On Prem" at bounding box center [47, 179] width 39 height 12
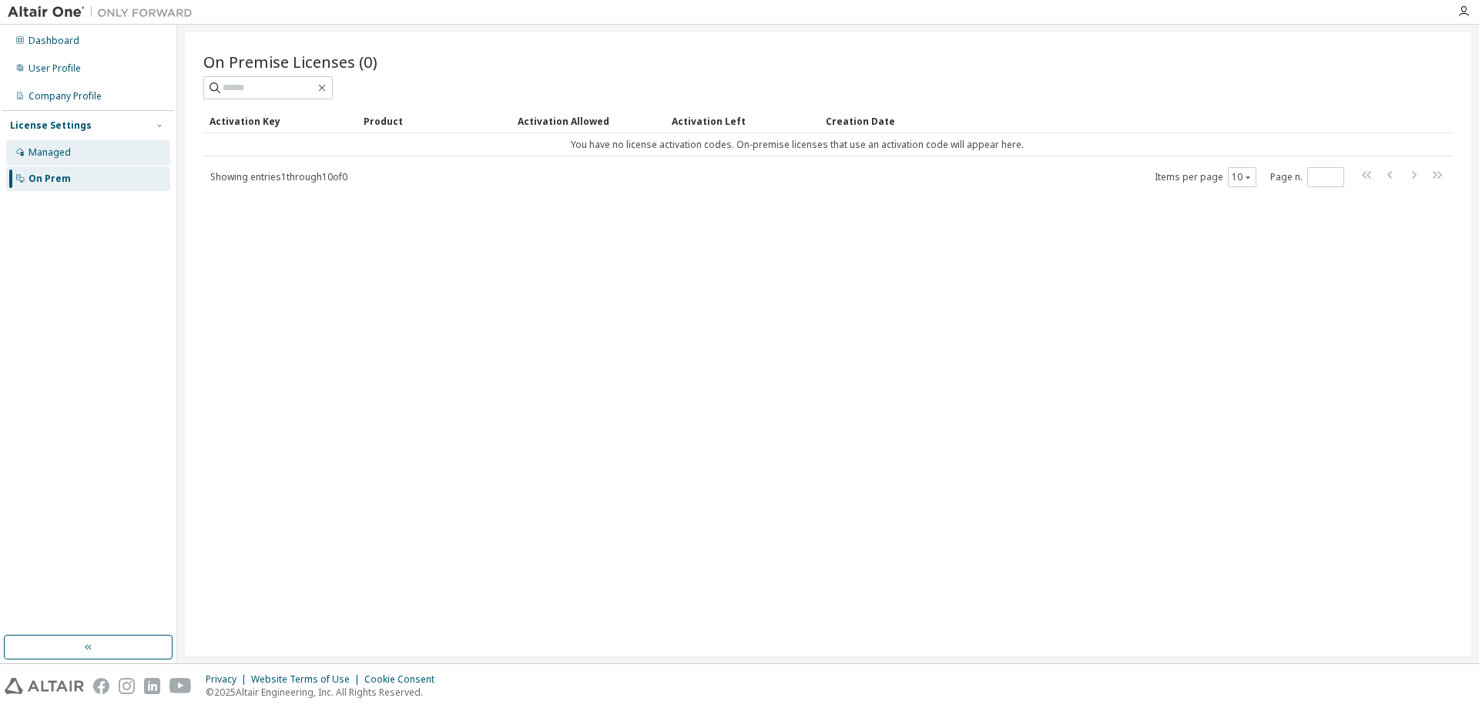
click at [58, 152] on div "Managed" at bounding box center [49, 152] width 42 height 12
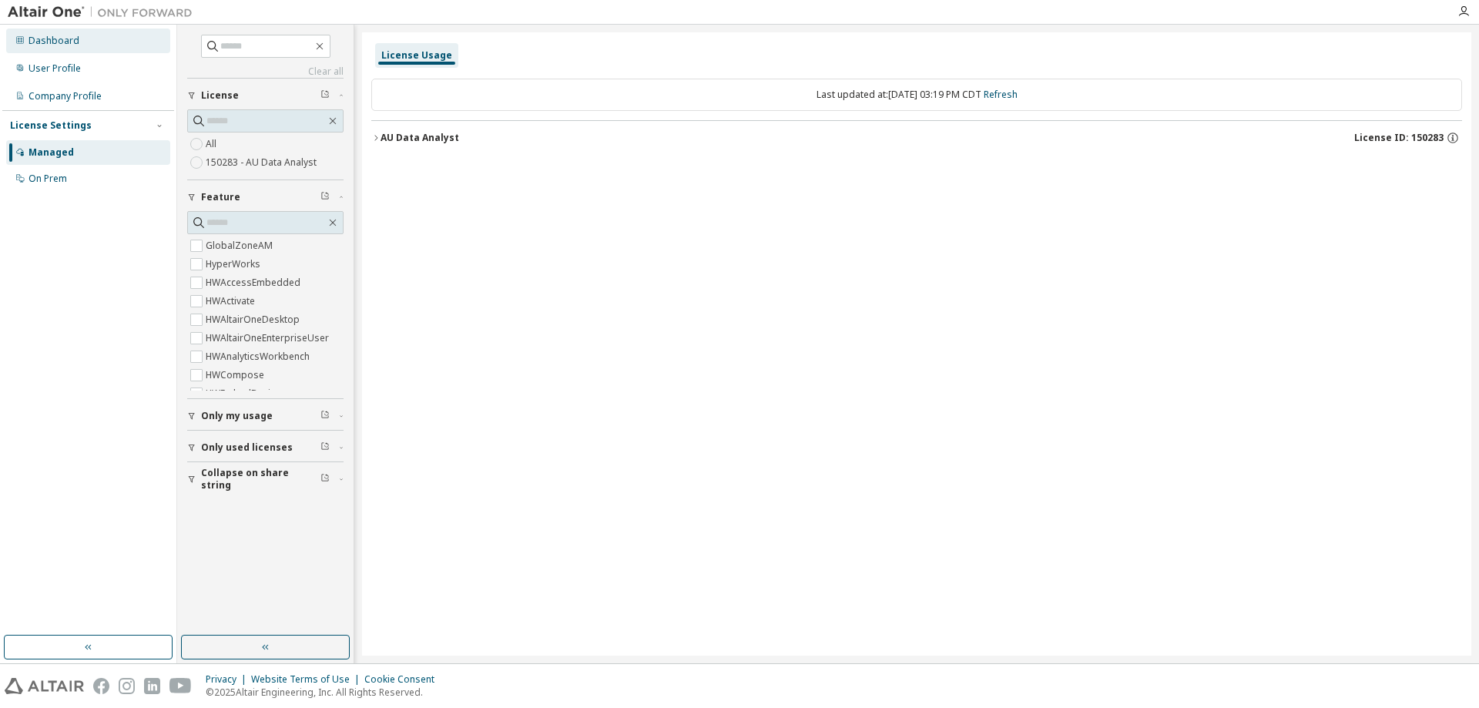
click at [50, 41] on div "Dashboard" at bounding box center [53, 41] width 51 height 12
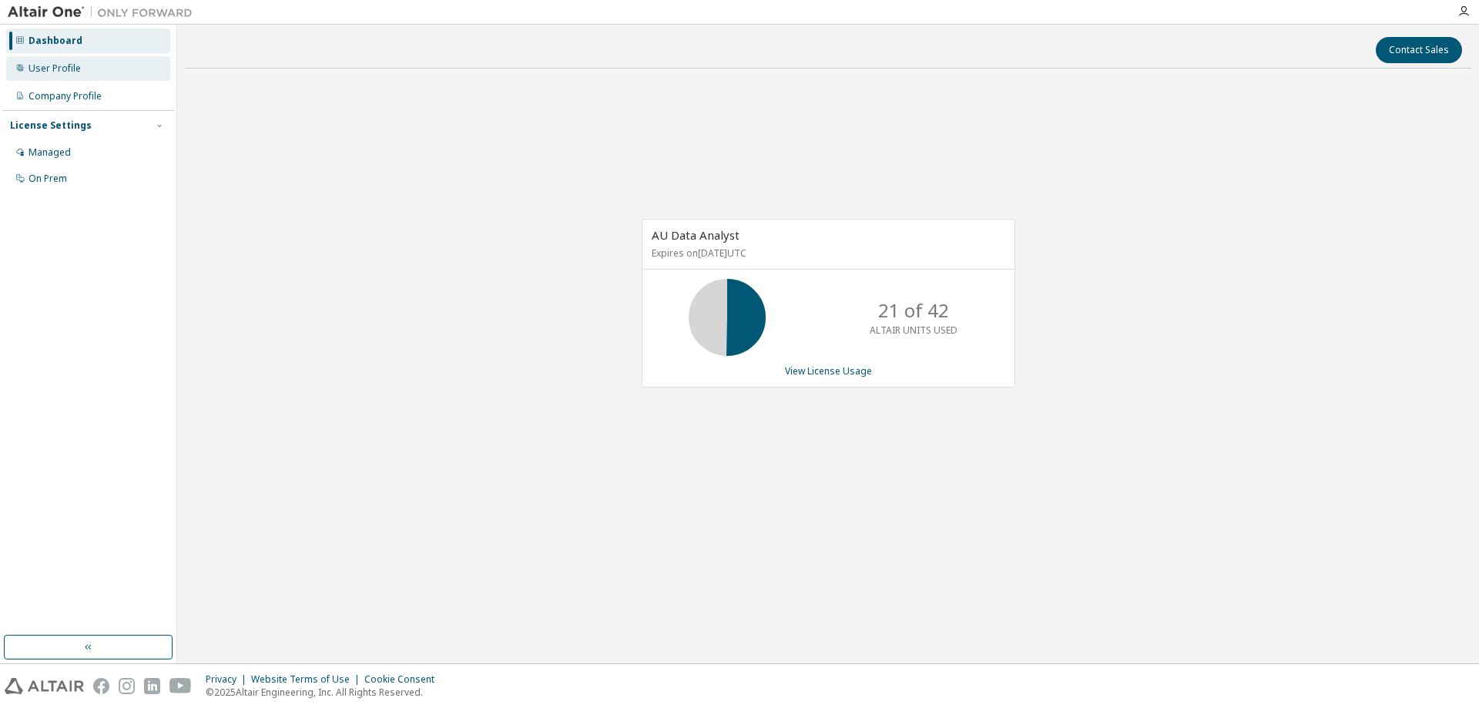
click at [54, 75] on div "User Profile" at bounding box center [88, 68] width 164 height 25
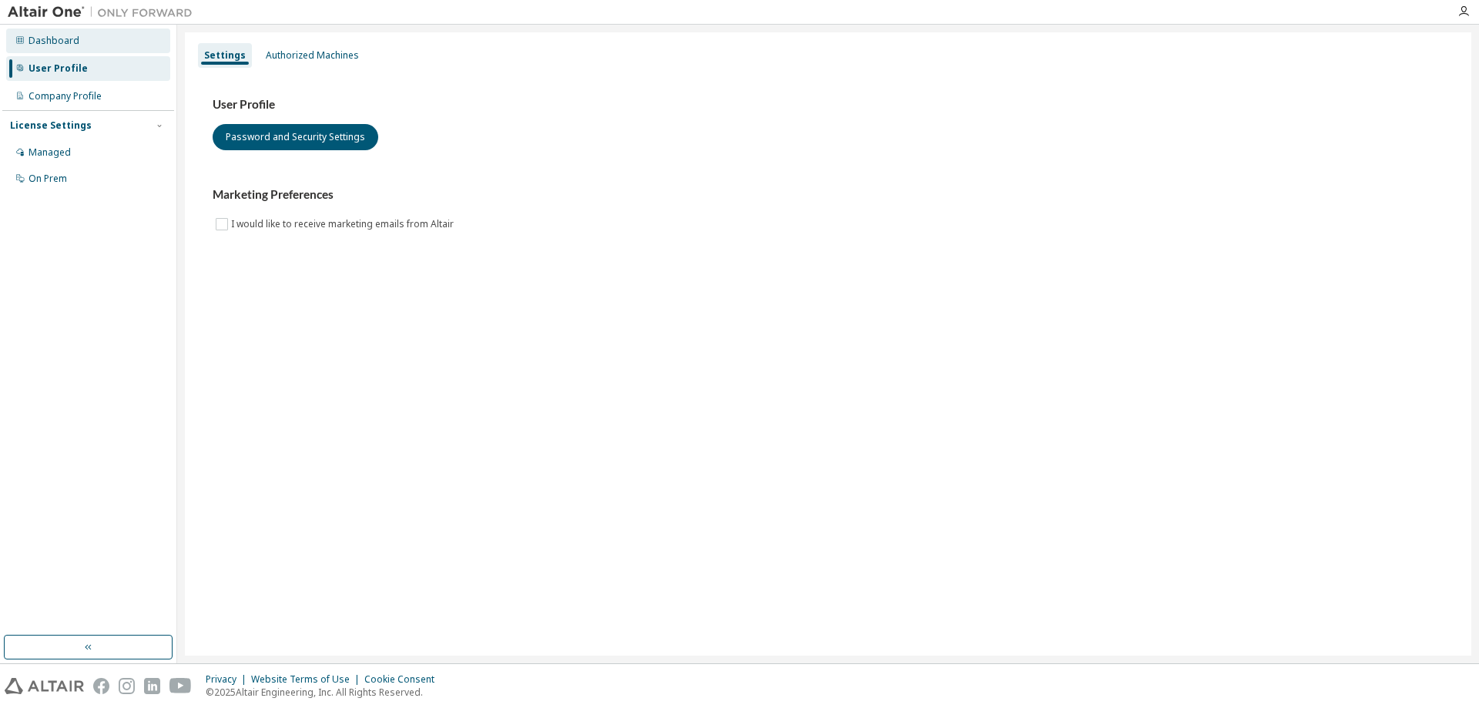
click at [61, 37] on div "Dashboard" at bounding box center [53, 41] width 51 height 12
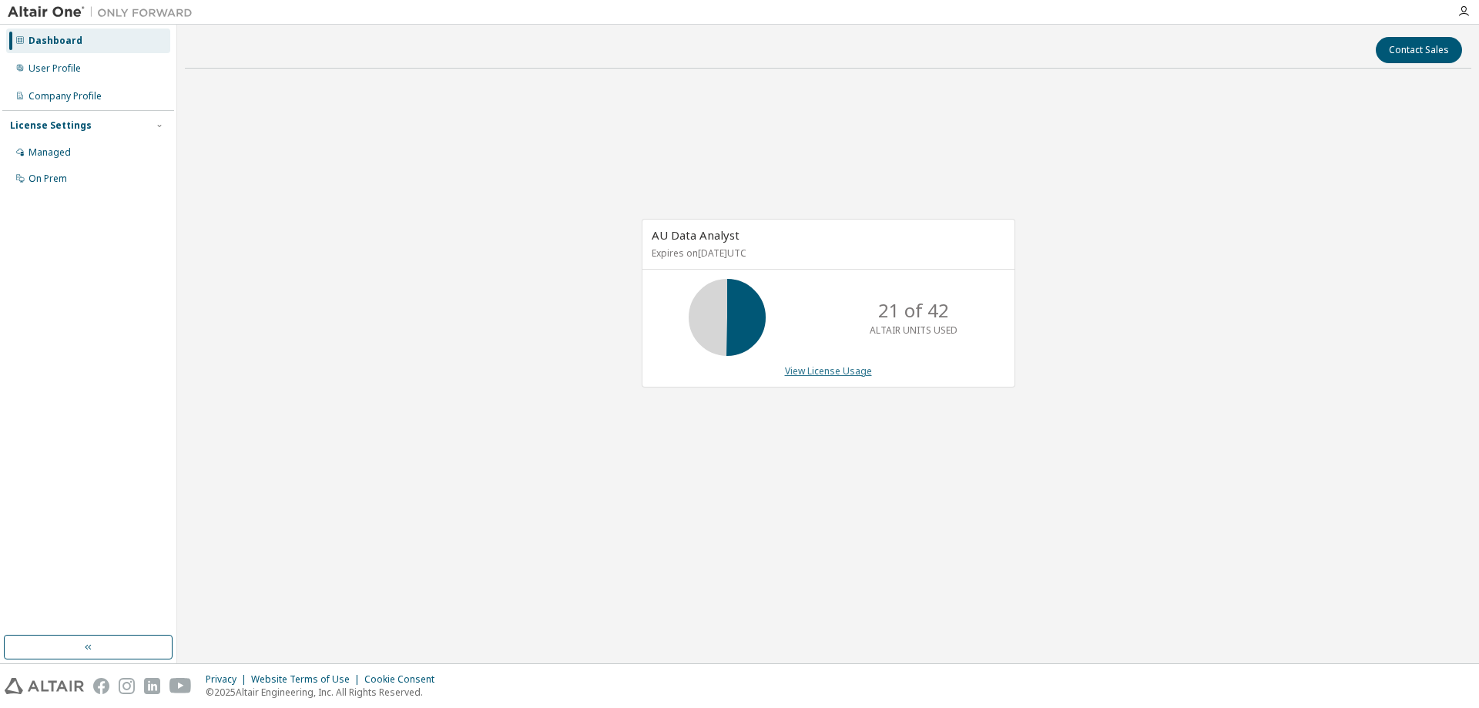
click at [834, 367] on link "View License Usage" at bounding box center [828, 370] width 87 height 13
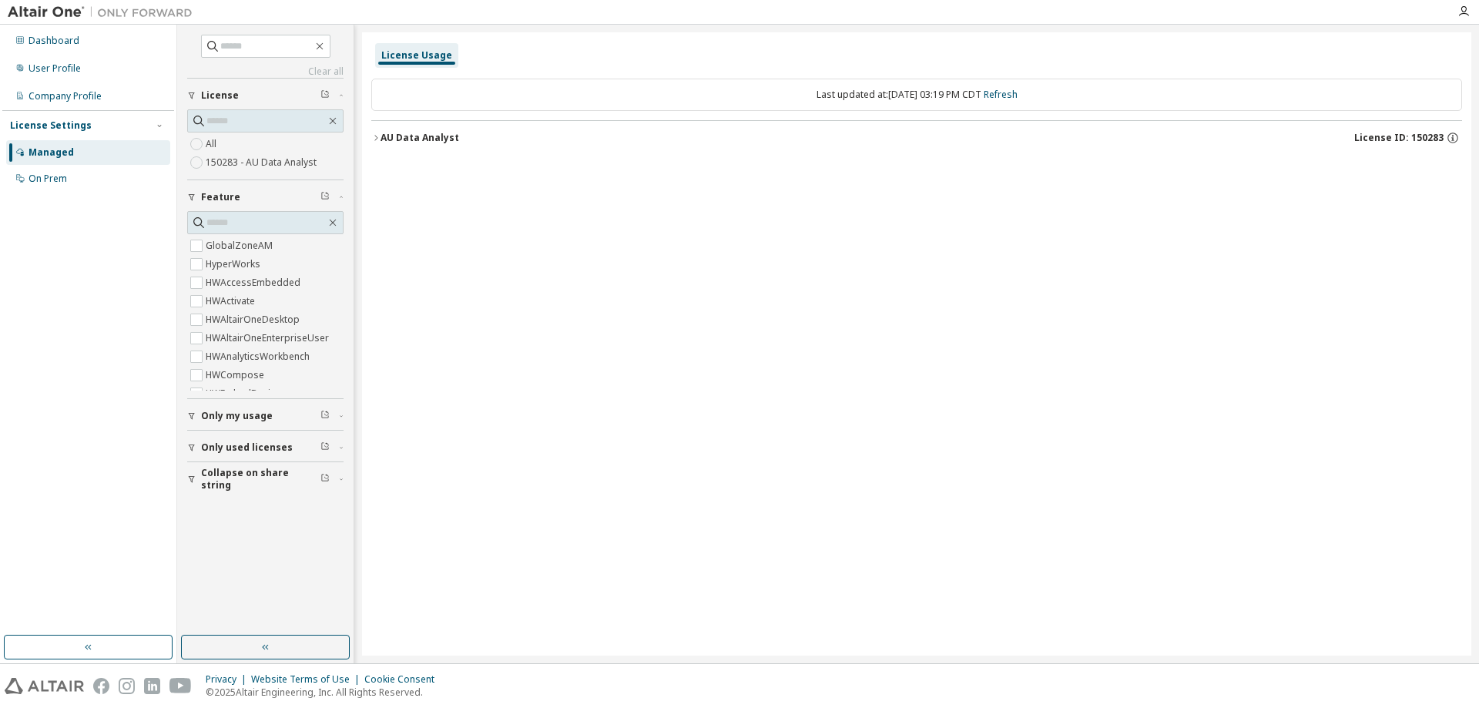
click at [396, 138] on div "AU Data Analyst" at bounding box center [419, 138] width 79 height 12
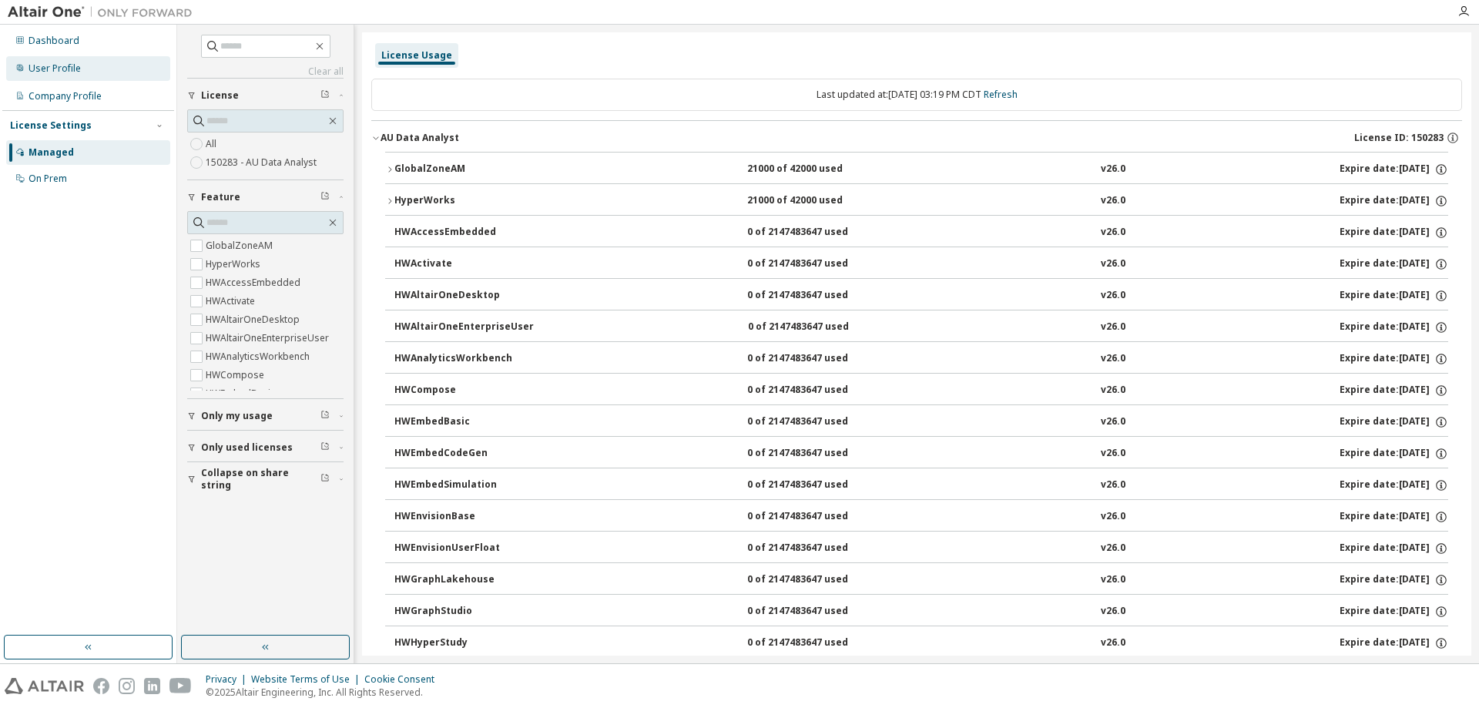
click at [67, 64] on div "User Profile" at bounding box center [54, 68] width 52 height 12
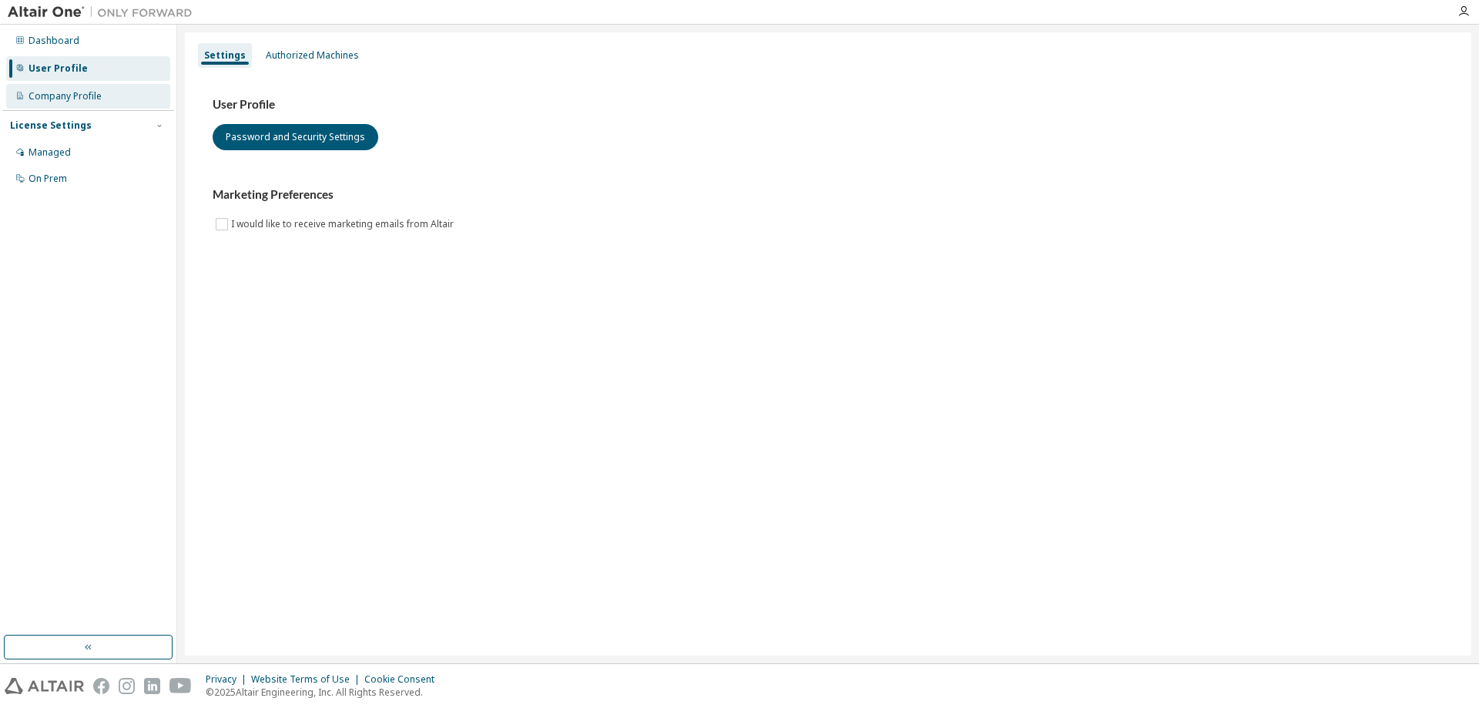
click at [65, 91] on div "Company Profile" at bounding box center [64, 96] width 73 height 12
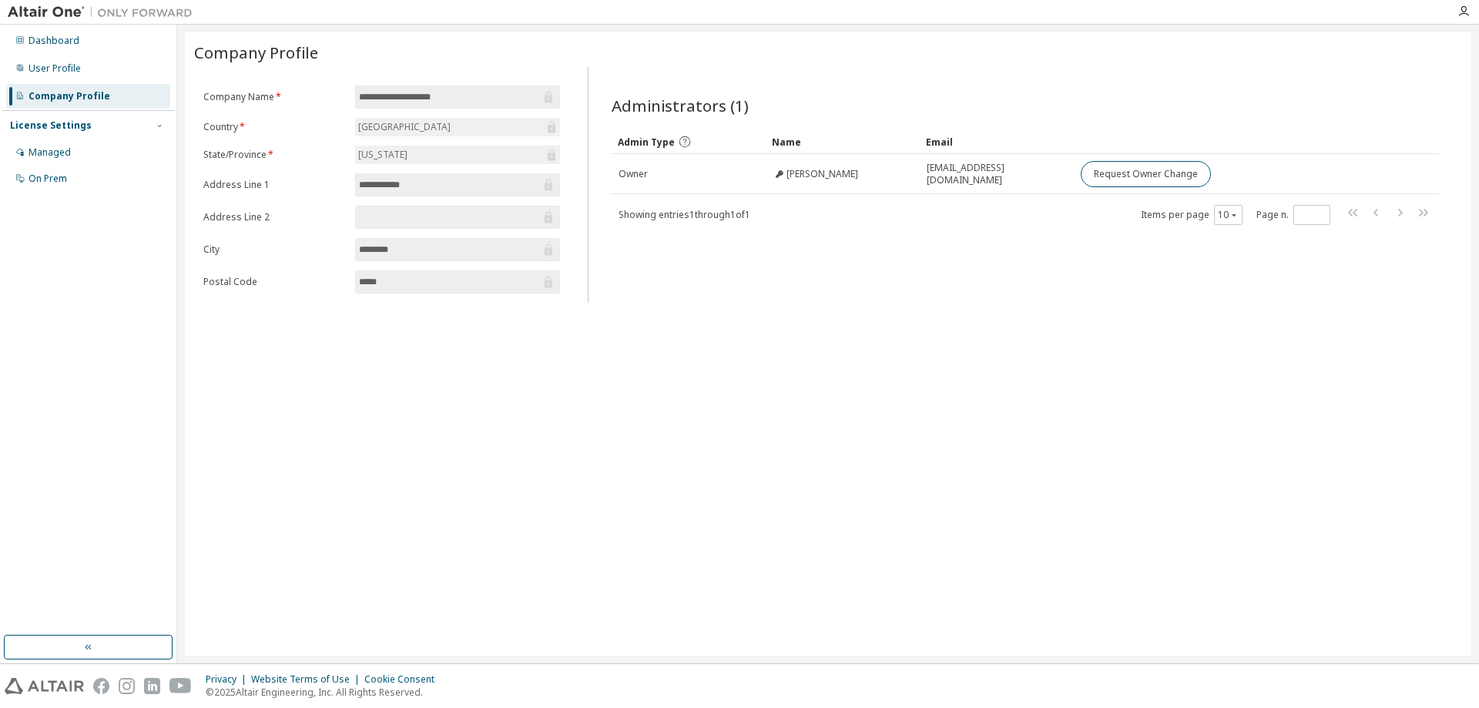
click at [164, 126] on span "button" at bounding box center [159, 125] width 12 height 12
click at [163, 126] on icon "button" at bounding box center [159, 125] width 9 height 9
click at [65, 151] on div "Managed" at bounding box center [49, 152] width 42 height 12
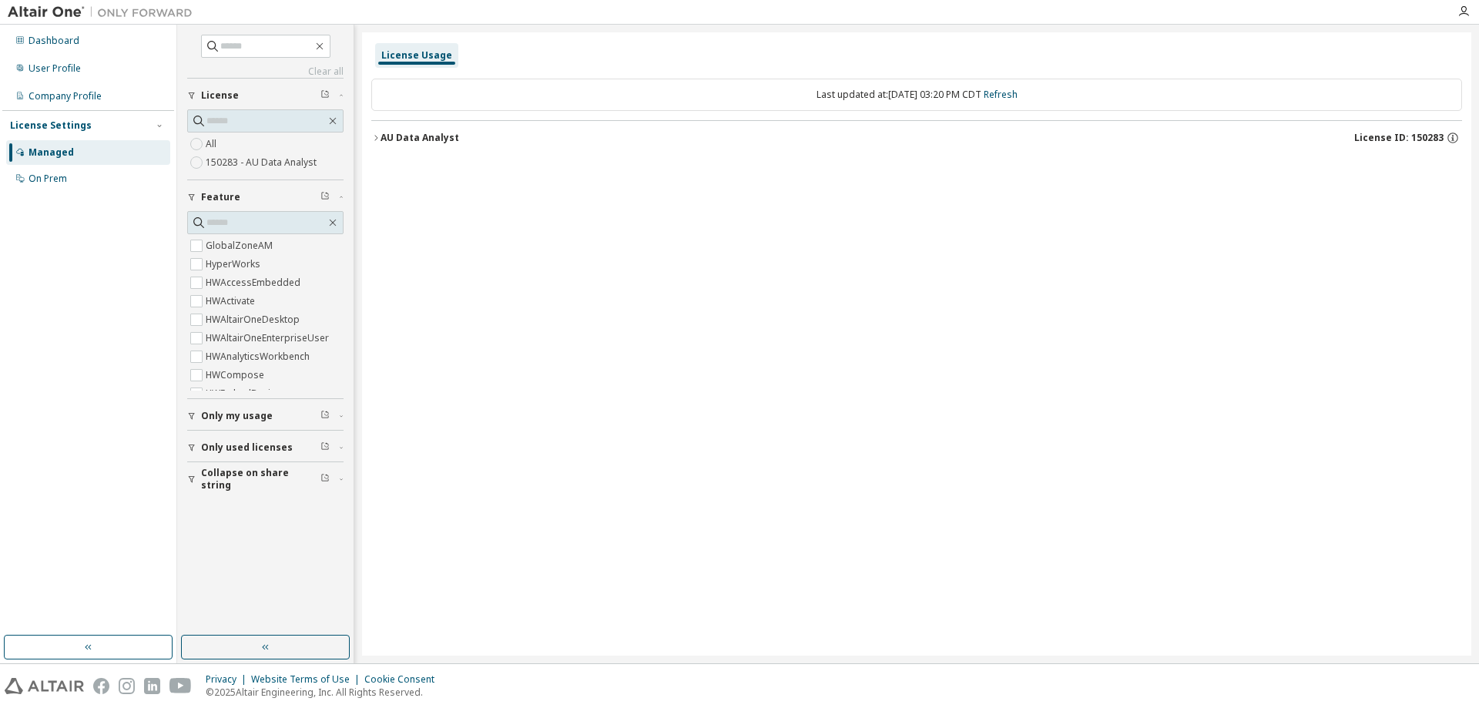
click at [390, 139] on div "AU Data Analyst" at bounding box center [419, 138] width 79 height 12
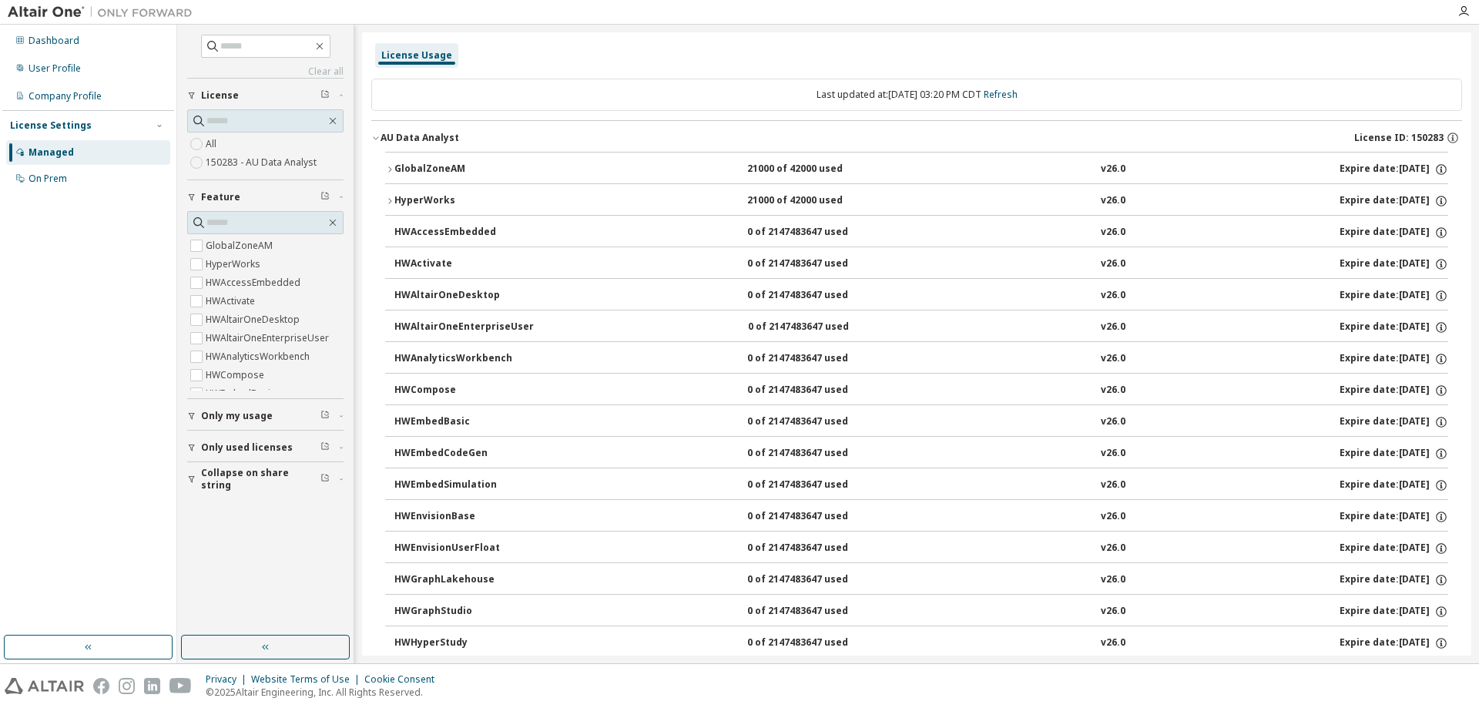
click at [253, 162] on label "150283 - AU Data Analyst" at bounding box center [263, 162] width 114 height 18
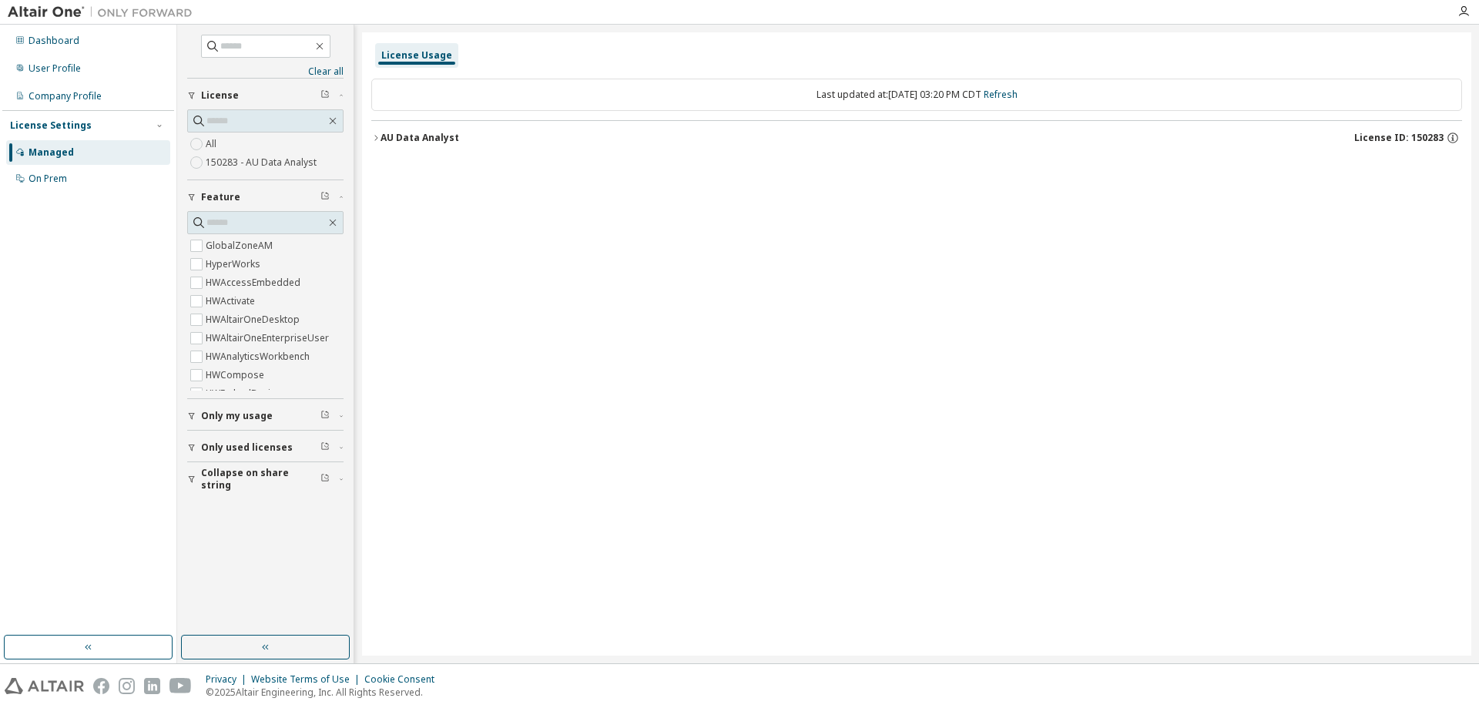
click at [407, 135] on div "AU Data Analyst" at bounding box center [419, 138] width 79 height 12
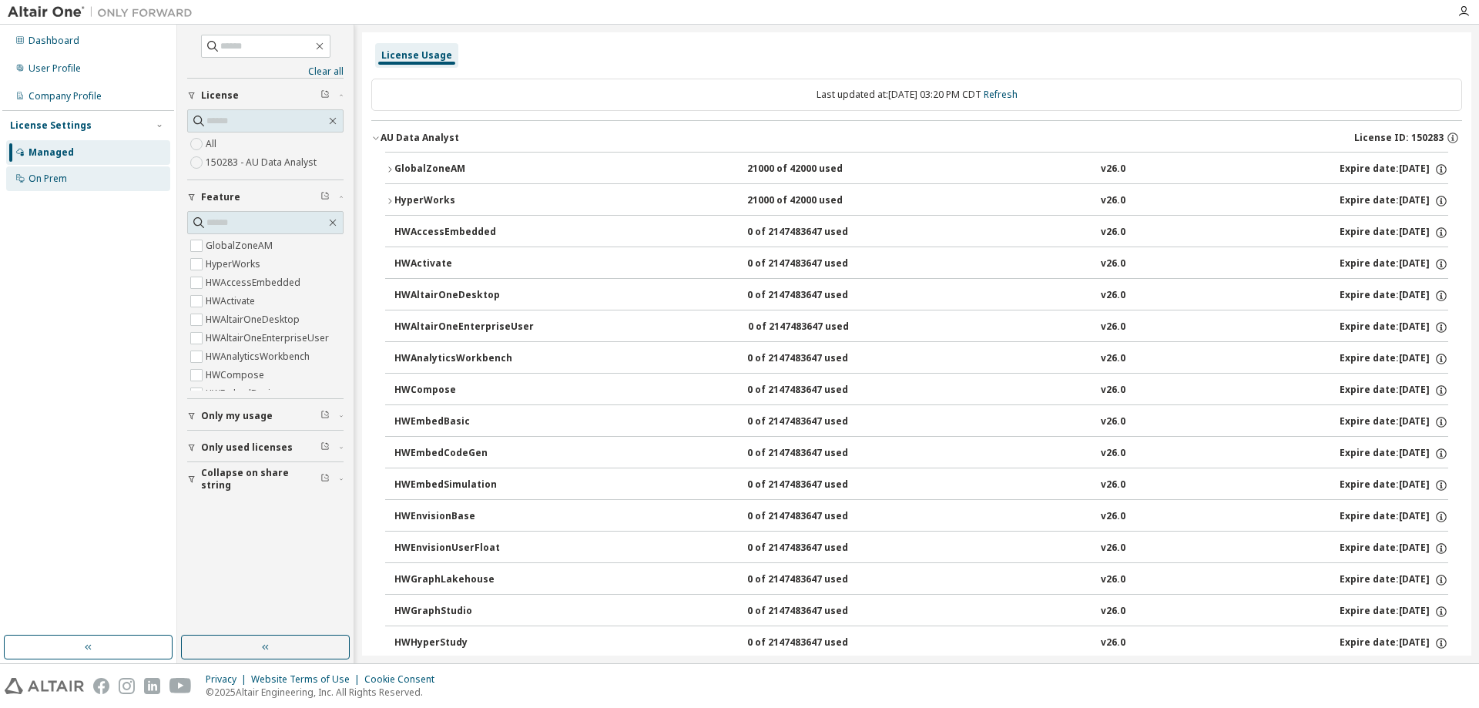
click at [39, 173] on div "On Prem" at bounding box center [47, 179] width 39 height 12
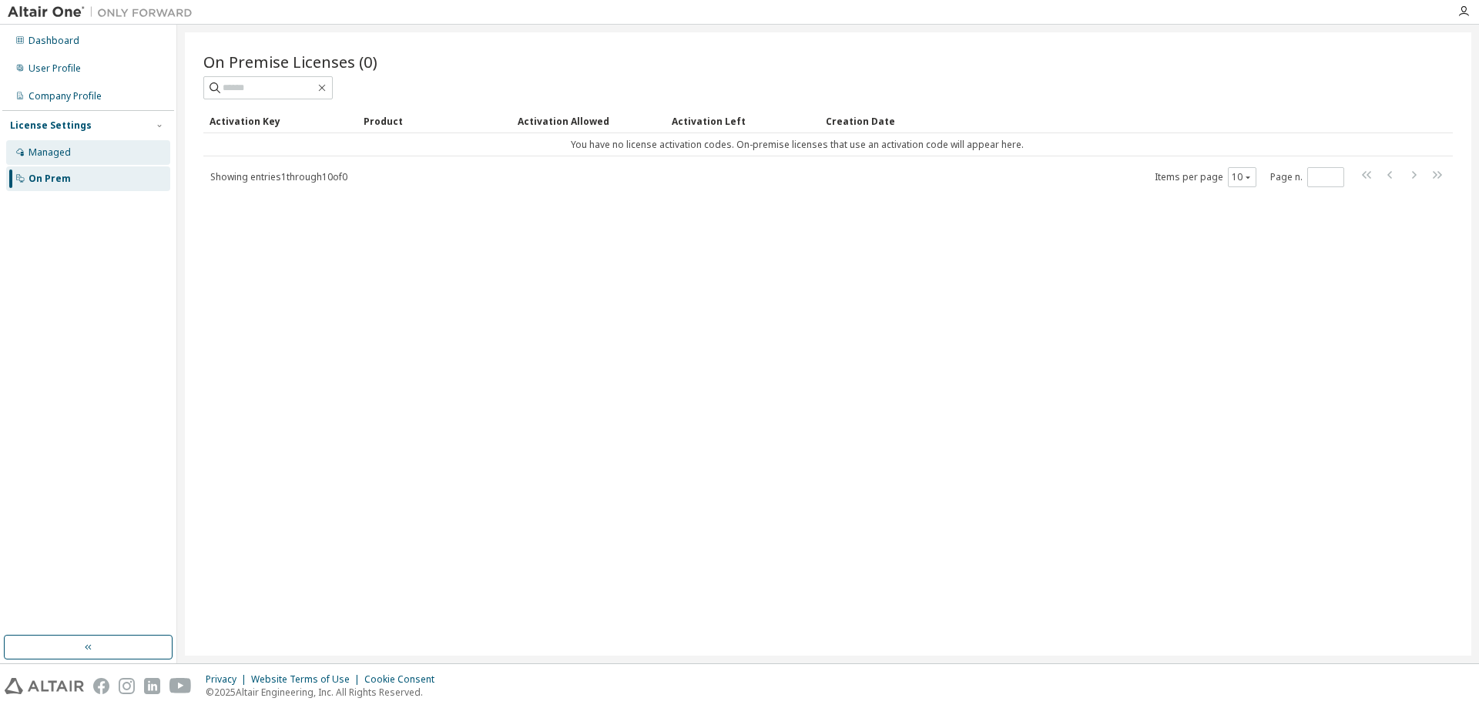
click at [45, 152] on div "Managed" at bounding box center [49, 152] width 42 height 12
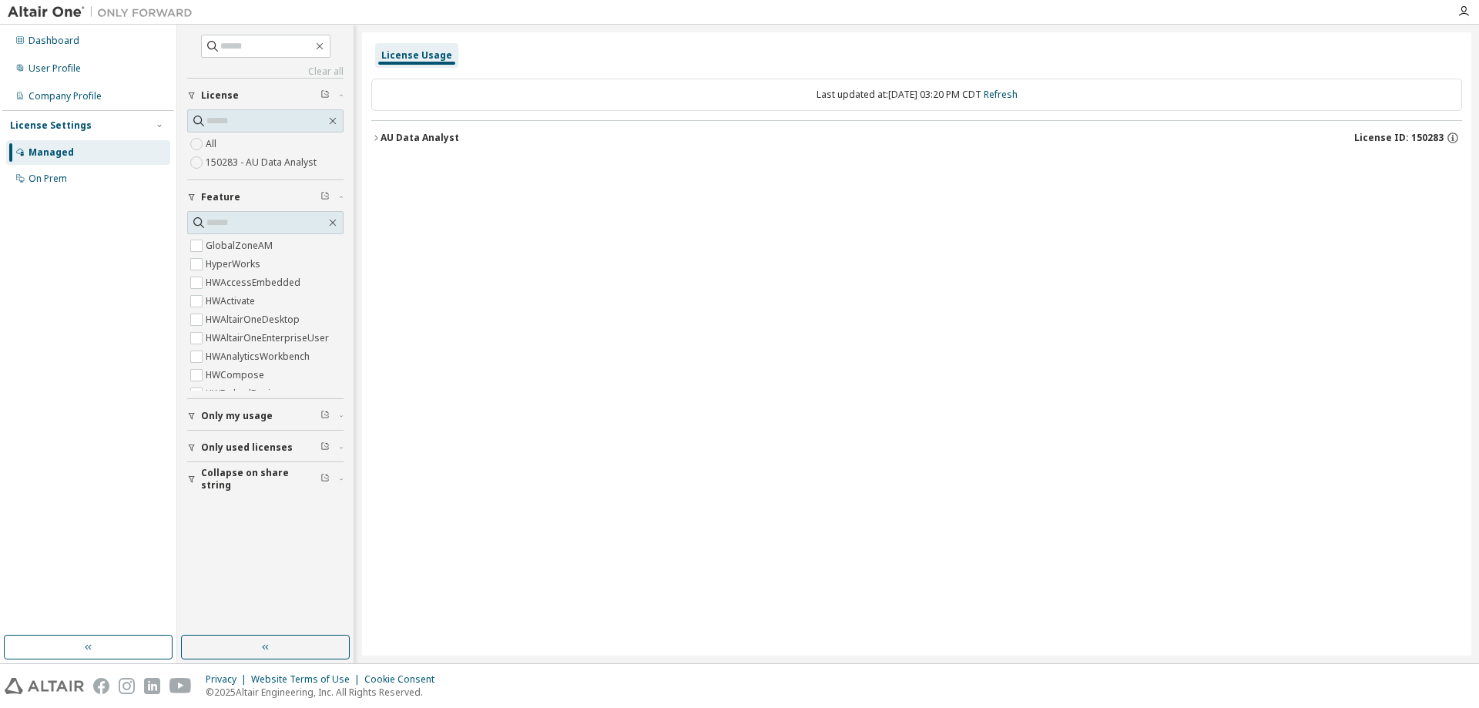
click at [228, 169] on label "150283 - AU Data Analyst" at bounding box center [263, 162] width 114 height 18
click at [424, 142] on div "AU Data Analyst" at bounding box center [419, 138] width 79 height 12
click at [389, 132] on div "AU Data Analyst" at bounding box center [419, 138] width 79 height 12
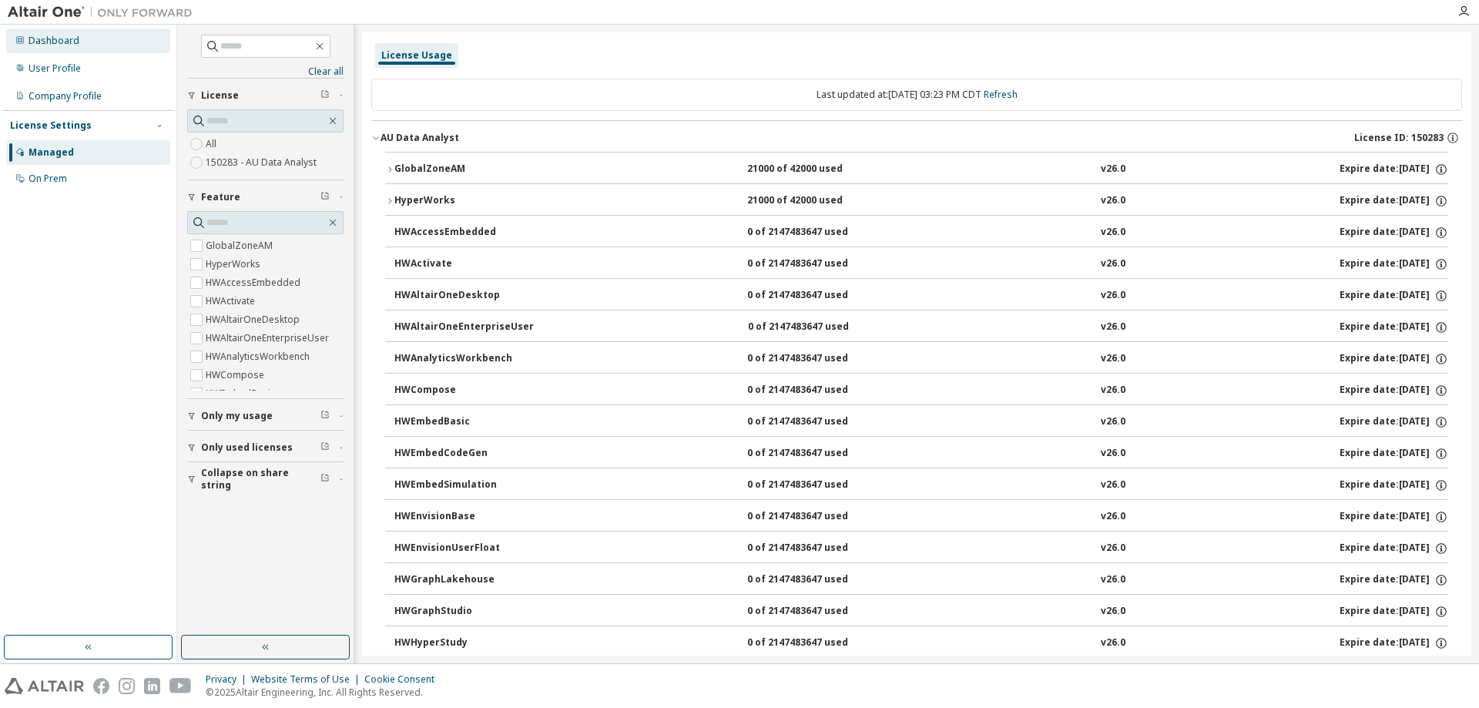
click at [32, 40] on div "Dashboard" at bounding box center [53, 41] width 51 height 12
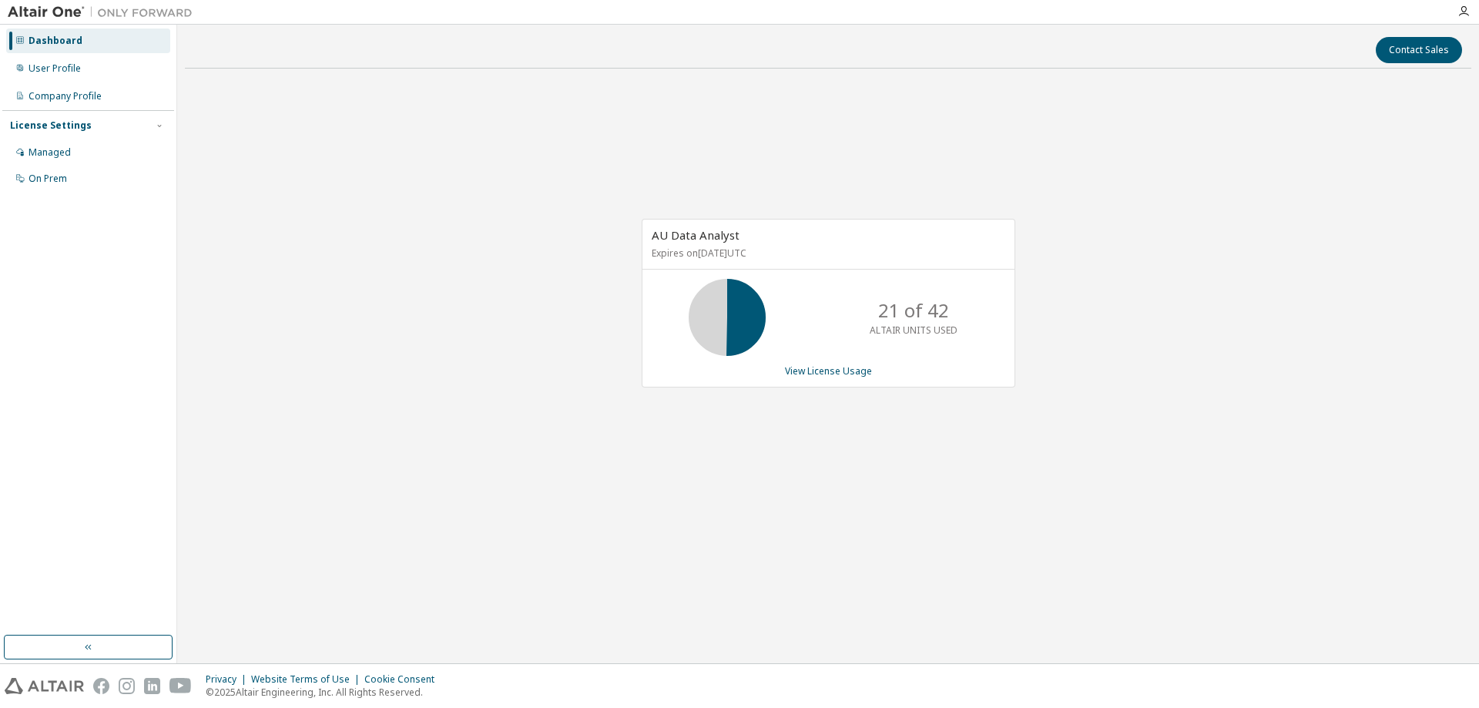
click at [42, 81] on div "Dashboard User Profile Company Profile License Settings Managed On Prem" at bounding box center [88, 110] width 172 height 166
click at [42, 71] on div "User Profile" at bounding box center [54, 68] width 52 height 12
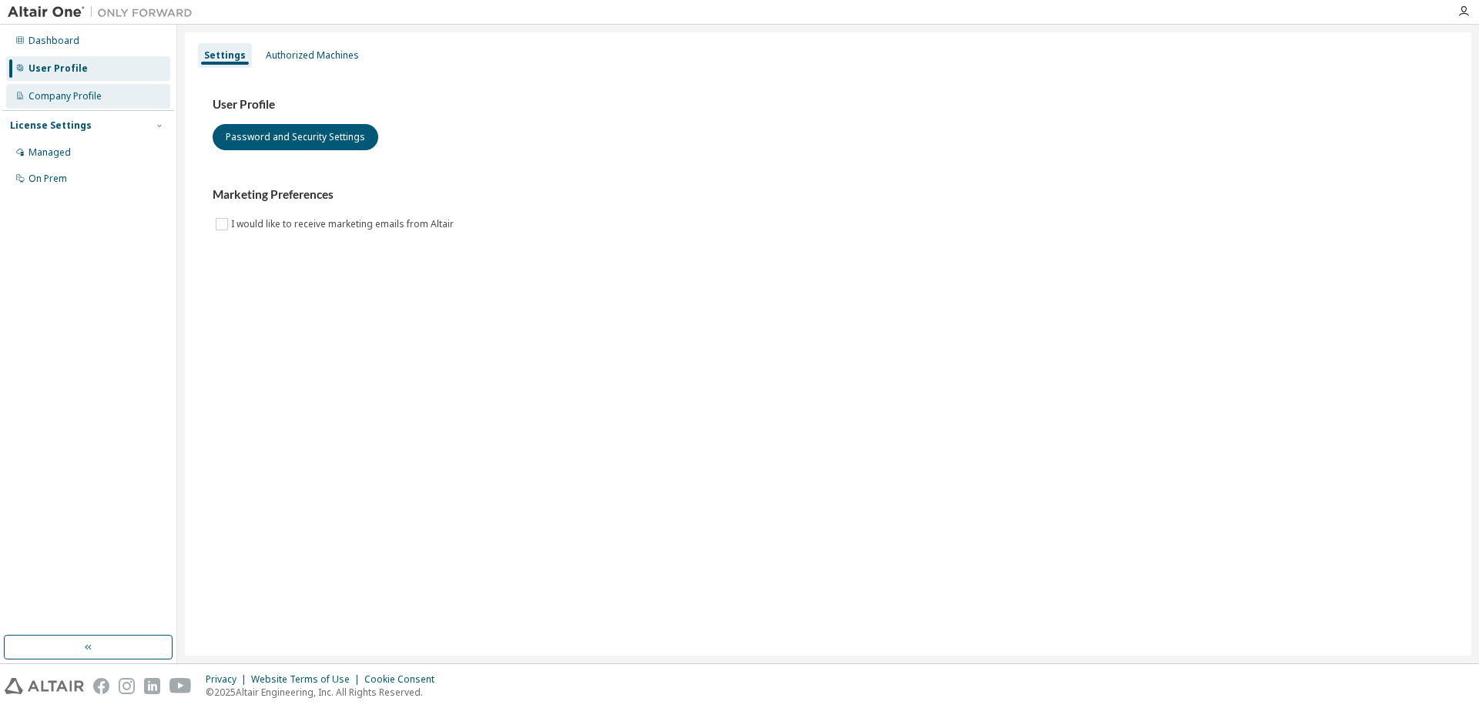
click at [52, 99] on div "Company Profile" at bounding box center [64, 96] width 73 height 12
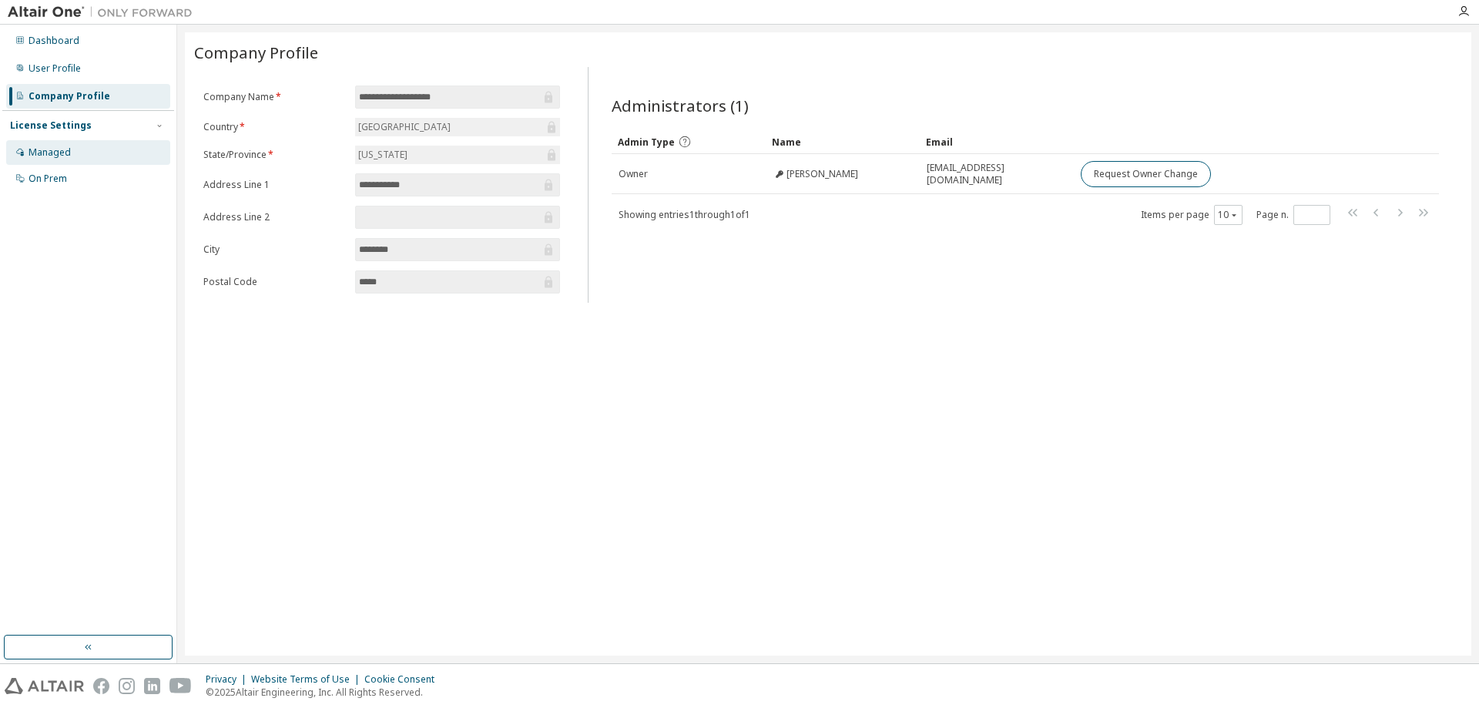
click at [42, 157] on div "Managed" at bounding box center [49, 152] width 42 height 12
